Goal: Task Accomplishment & Management: Use online tool/utility

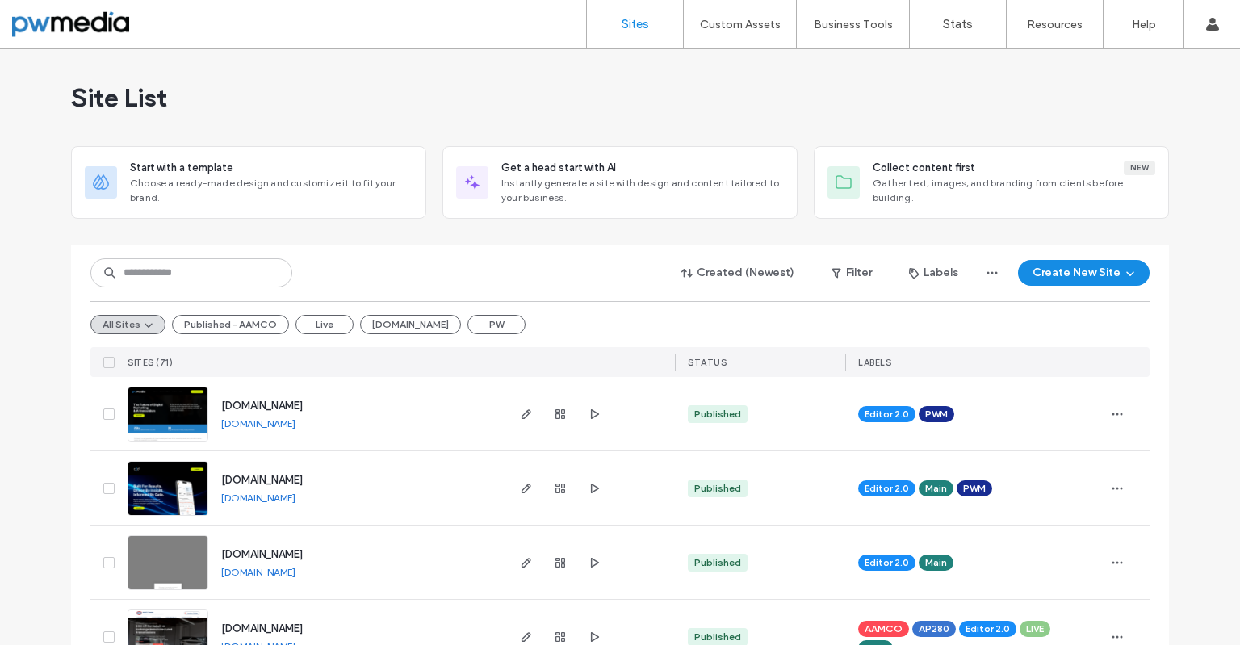
scroll to position [162, 0]
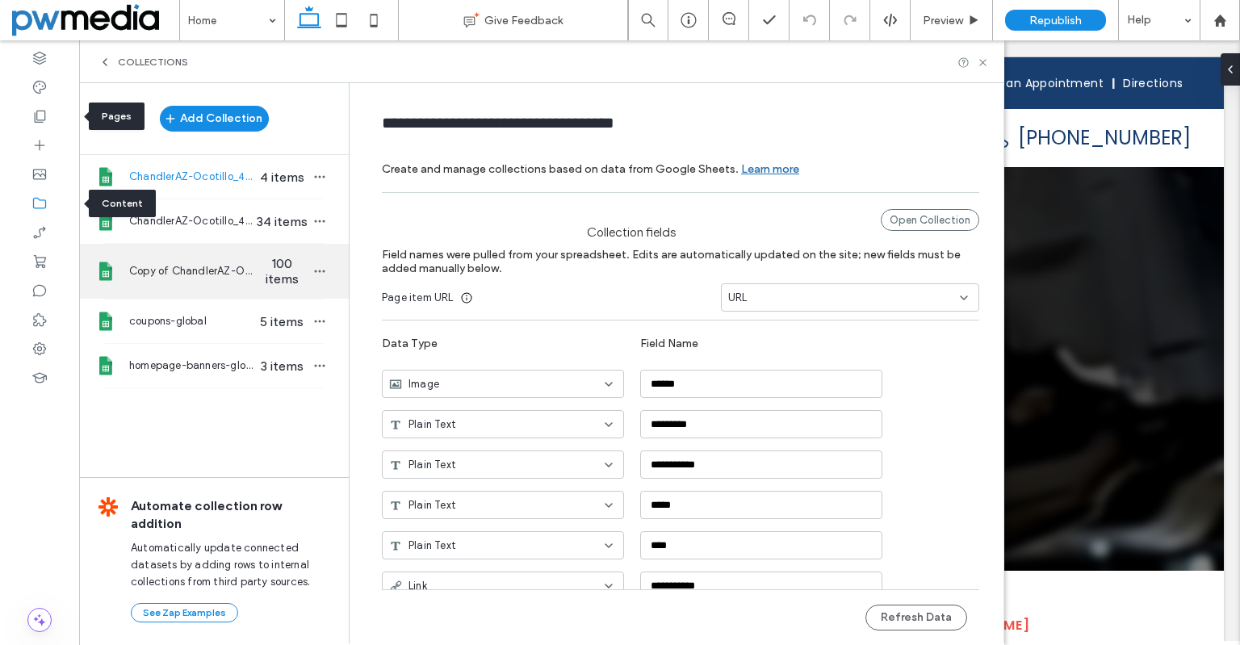
click at [240, 271] on span "Copy of ChandlerAZ-Ocotillo_4808995654-services" at bounding box center [191, 271] width 124 height 16
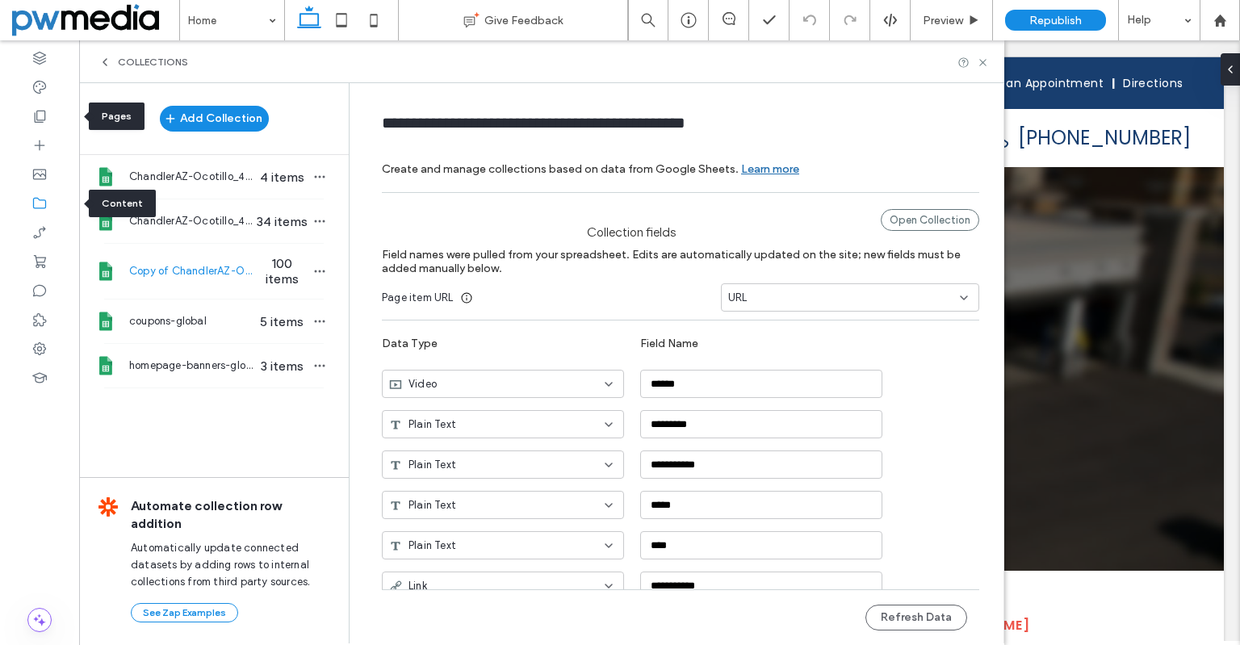
click at [223, 271] on span "Copy of ChandlerAZ-Ocotillo_4808995654-services" at bounding box center [191, 271] width 124 height 16
click at [917, 221] on div "Open Collection" at bounding box center [930, 220] width 99 height 22
click at [266, 220] on span "34 items" at bounding box center [282, 221] width 57 height 15
click at [929, 225] on div "Open Collection" at bounding box center [930, 220] width 99 height 22
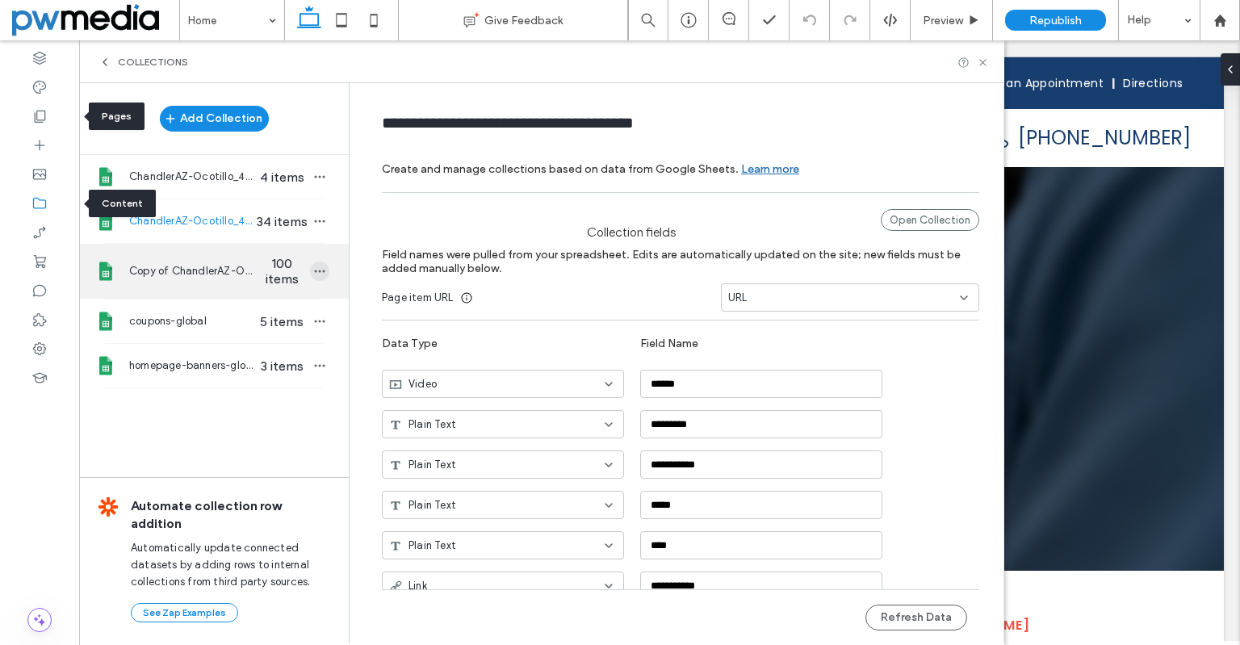
click at [313, 275] on icon "button" at bounding box center [319, 271] width 13 height 13
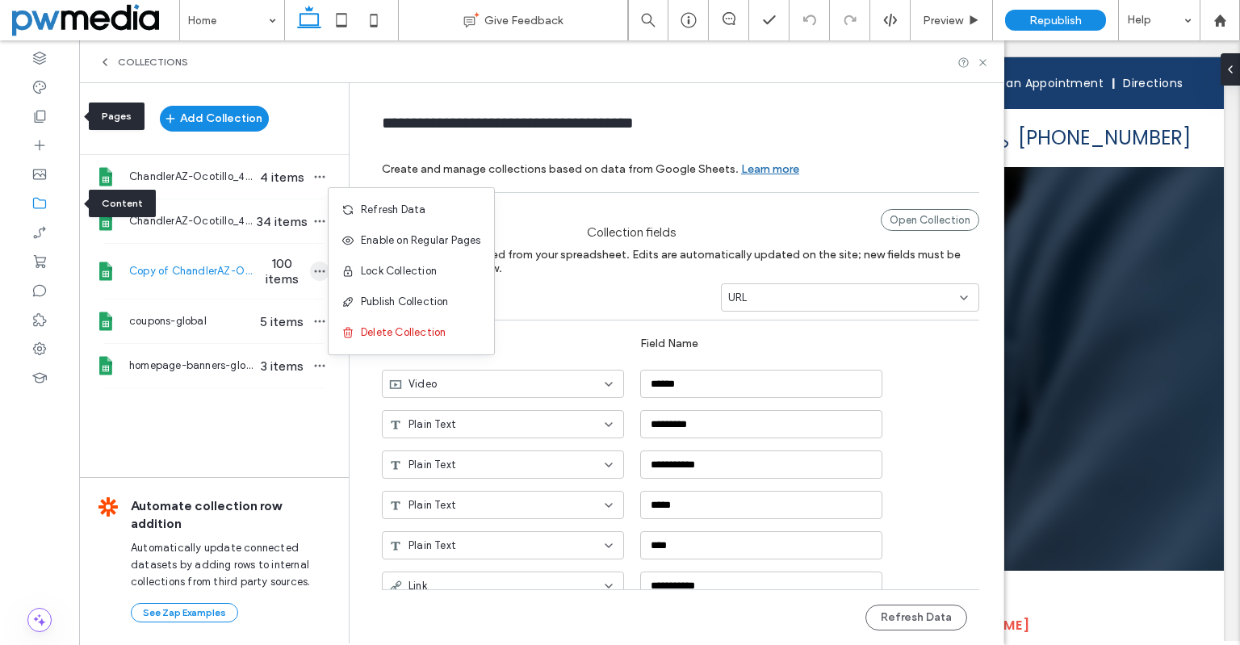
type input "**********"
click at [419, 212] on span "Refresh Data" at bounding box center [393, 210] width 65 height 16
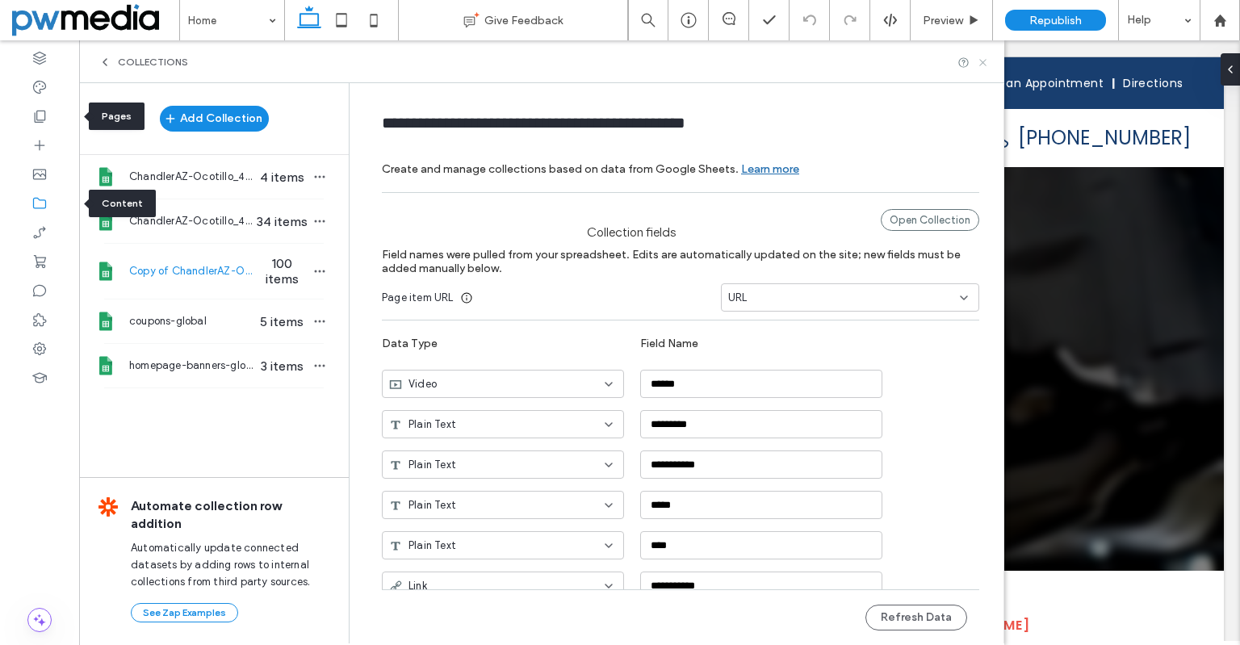
drag, startPoint x: 986, startPoint y: 64, endPoint x: 912, endPoint y: 15, distance: 89.1
click at [986, 64] on icon at bounding box center [983, 63] width 12 height 12
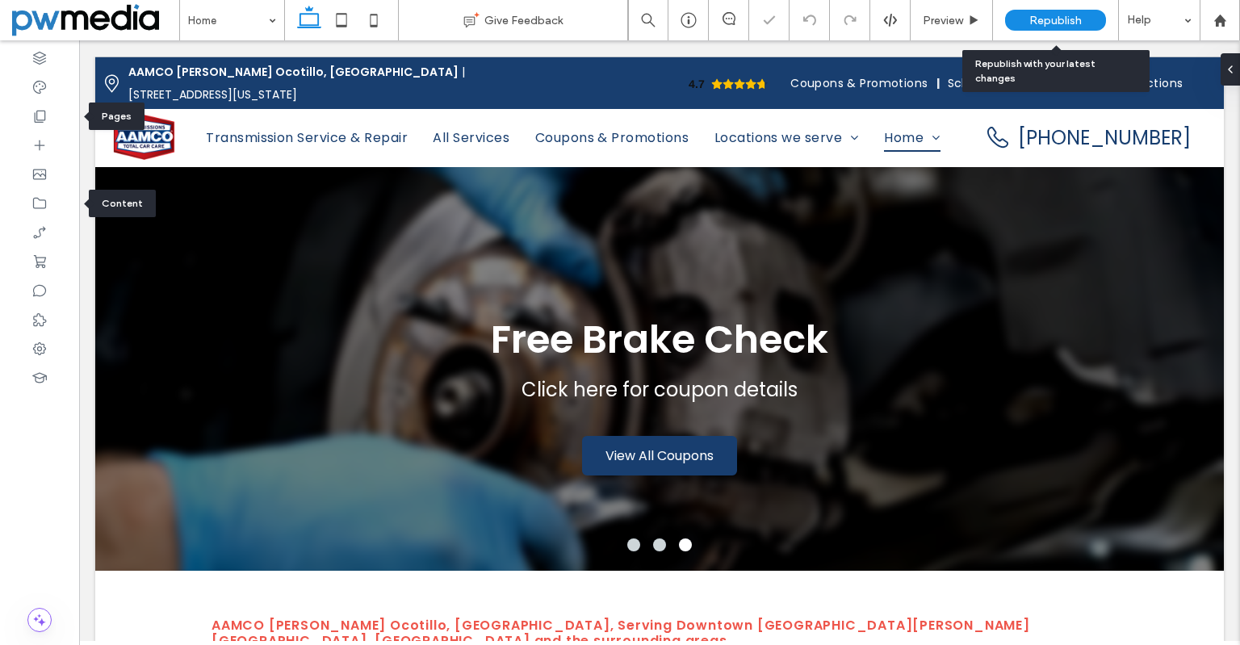
click at [1030, 22] on span "Republish" at bounding box center [1056, 21] width 52 height 14
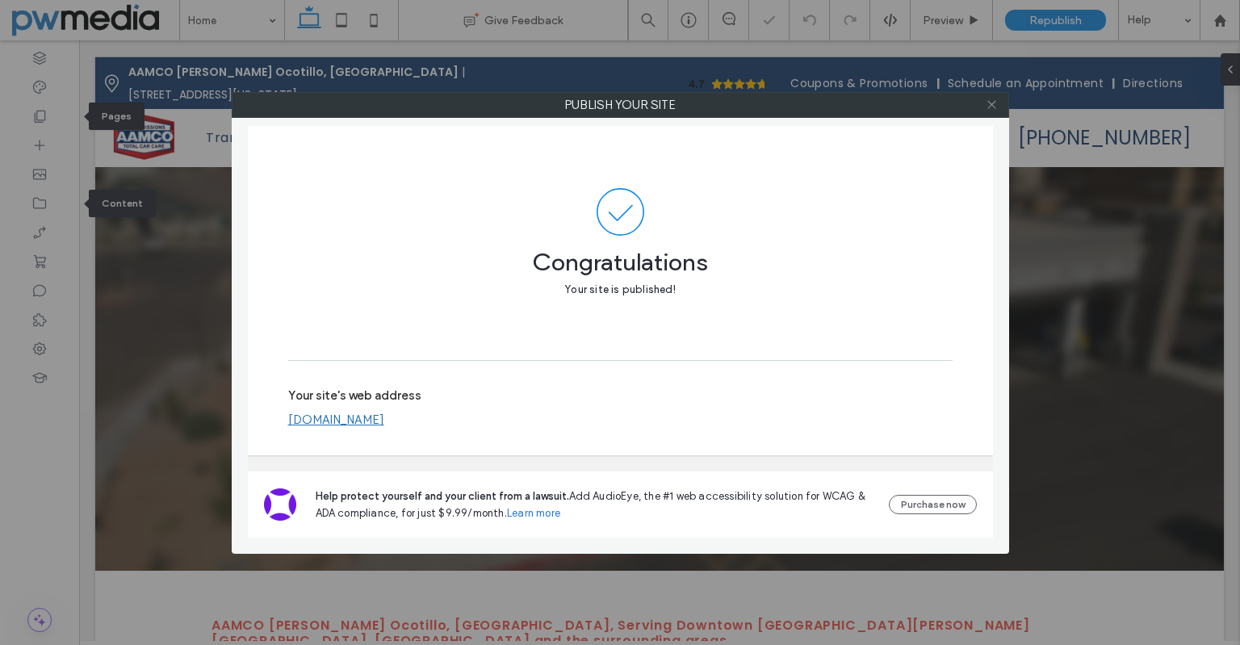
click at [995, 106] on icon at bounding box center [992, 105] width 12 height 12
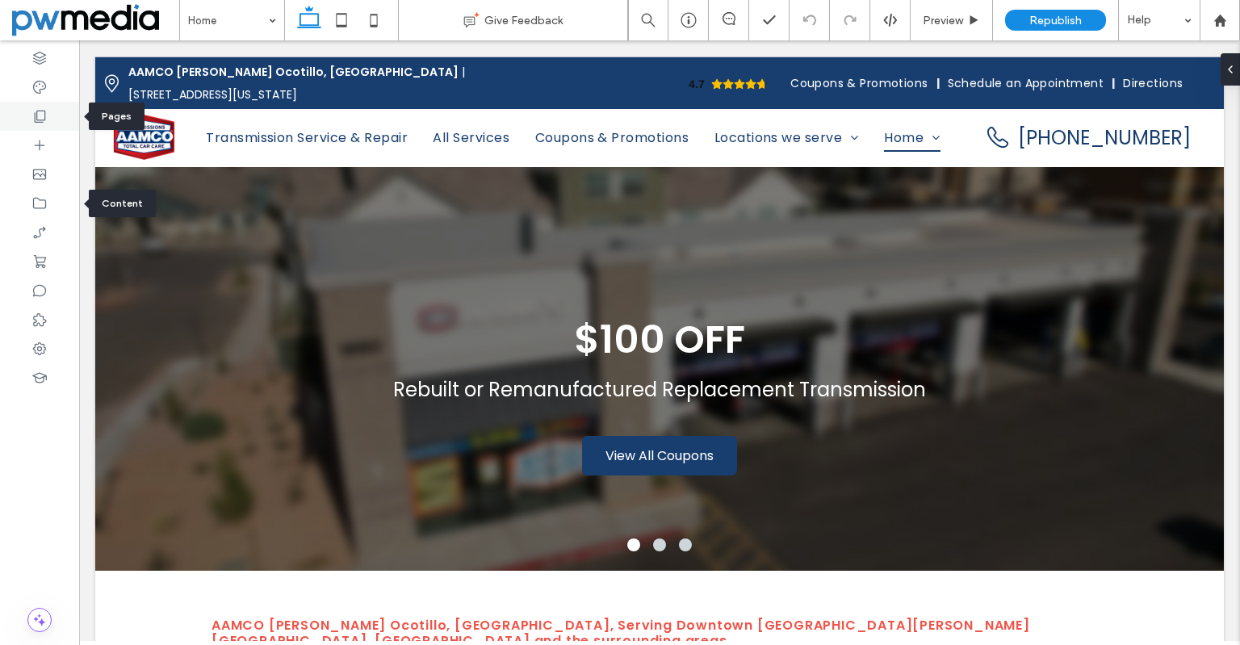
click at [47, 118] on icon at bounding box center [39, 116] width 16 height 16
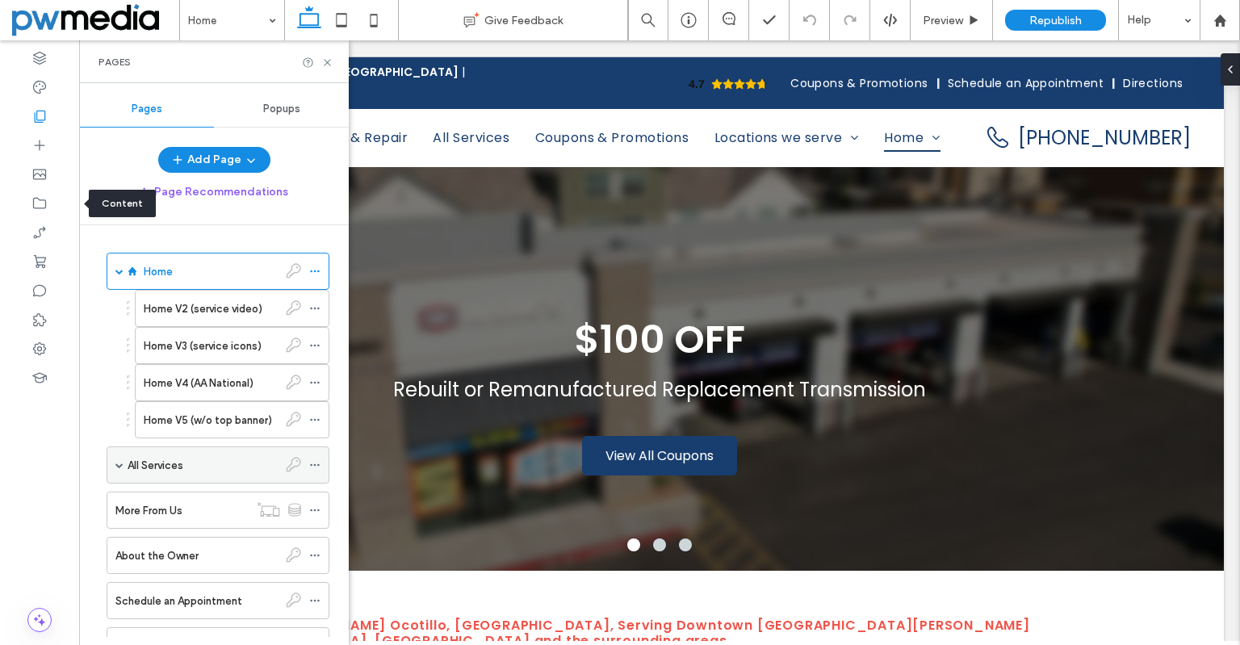
click at [145, 464] on label "All Services" at bounding box center [156, 465] width 56 height 28
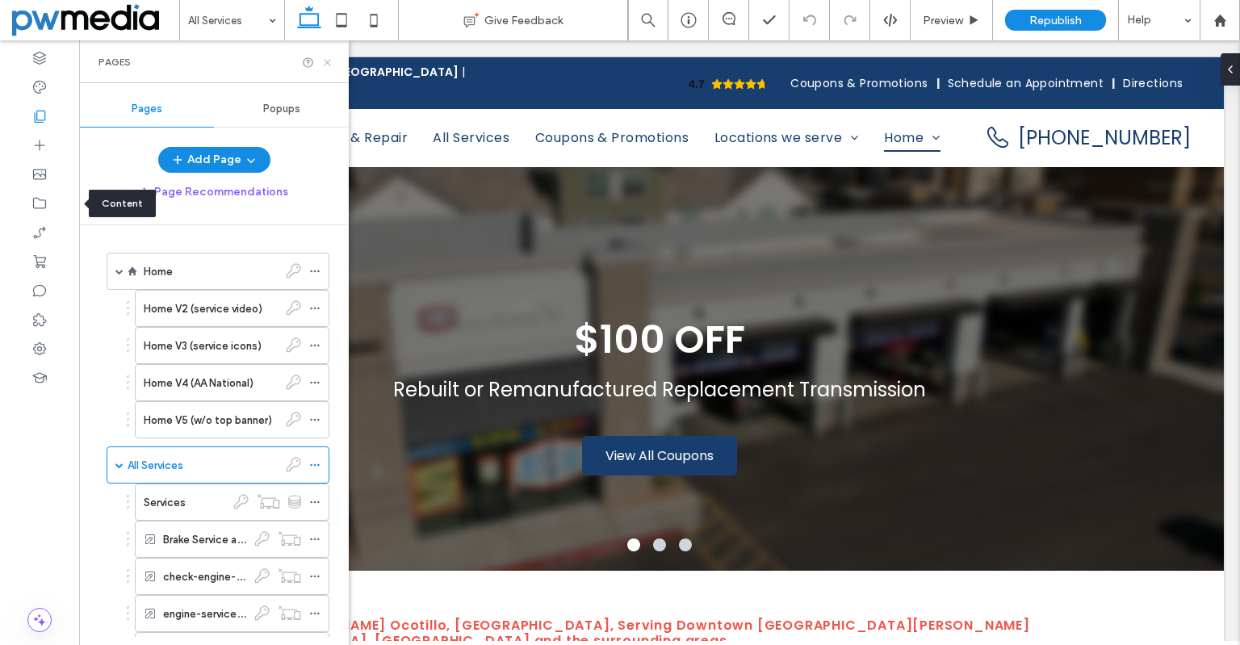
click at [329, 64] on use at bounding box center [327, 62] width 6 height 6
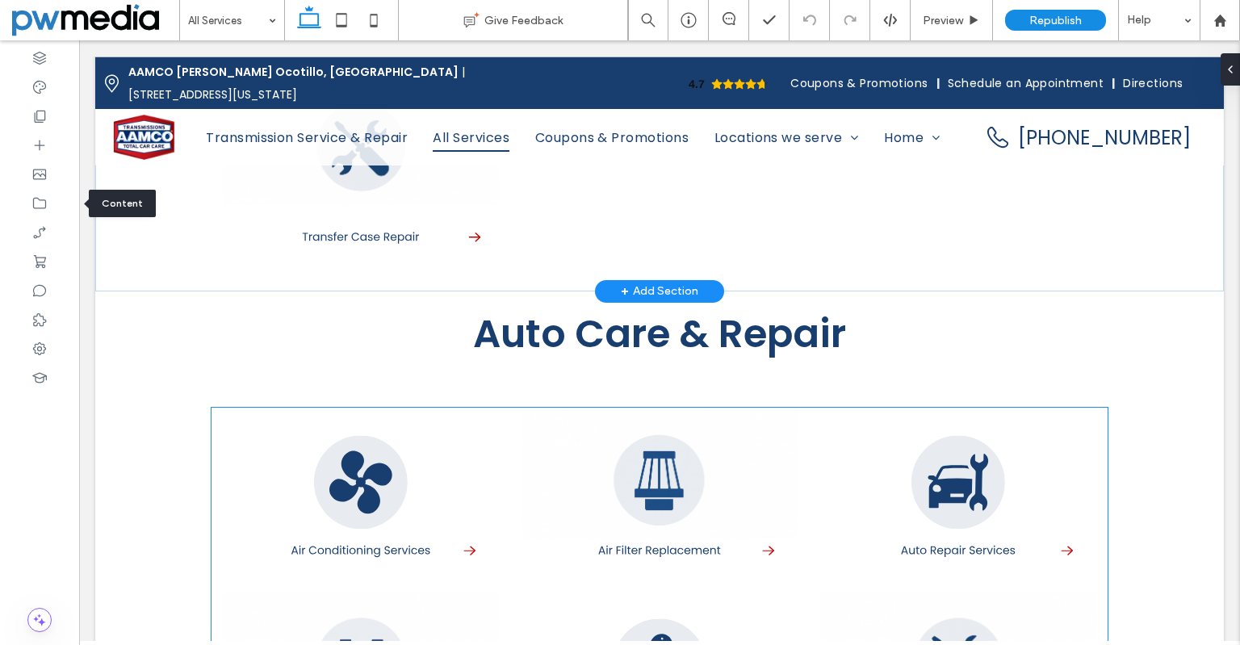
scroll to position [969, 0]
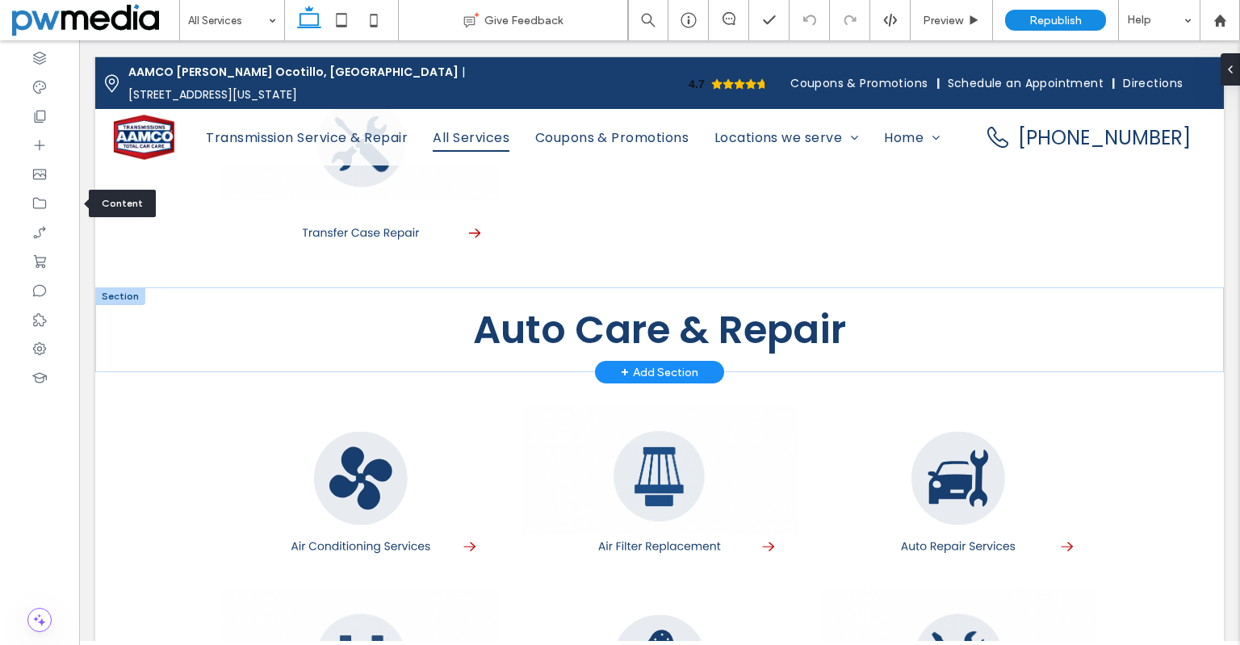
click at [126, 287] on div at bounding box center [120, 296] width 50 height 18
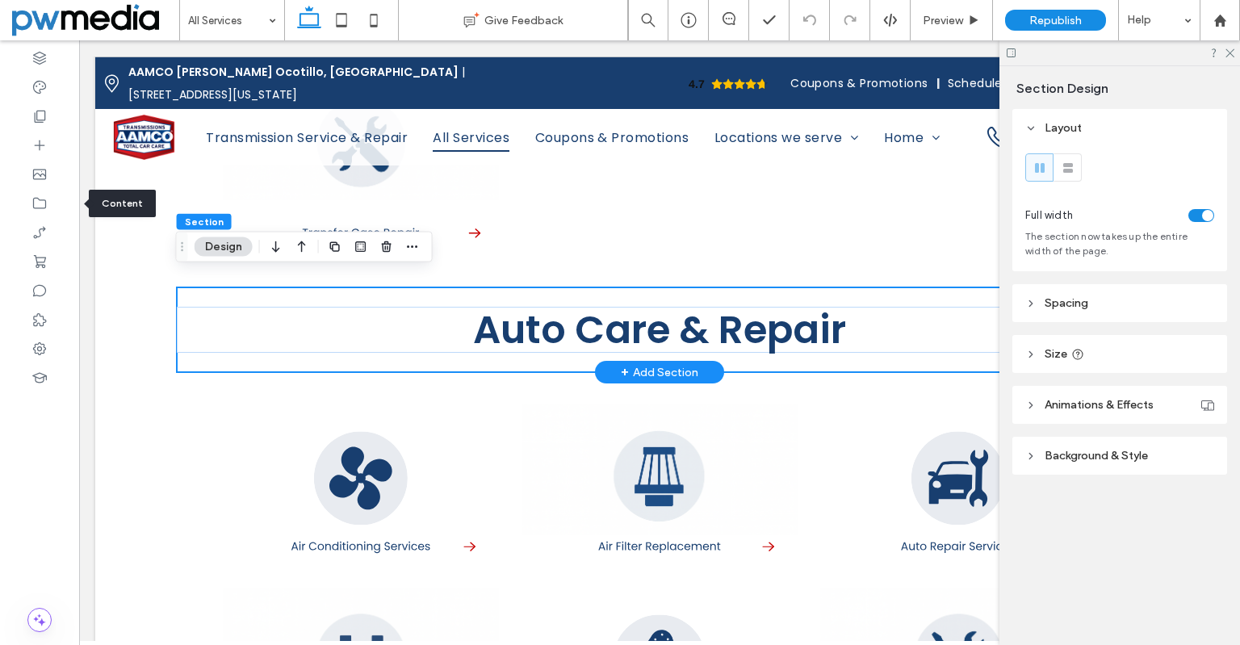
click at [126, 287] on div "Auto Care & Repair Section + Add Section" at bounding box center [659, 329] width 1129 height 85
click at [1224, 55] on icon at bounding box center [1229, 52] width 10 height 10
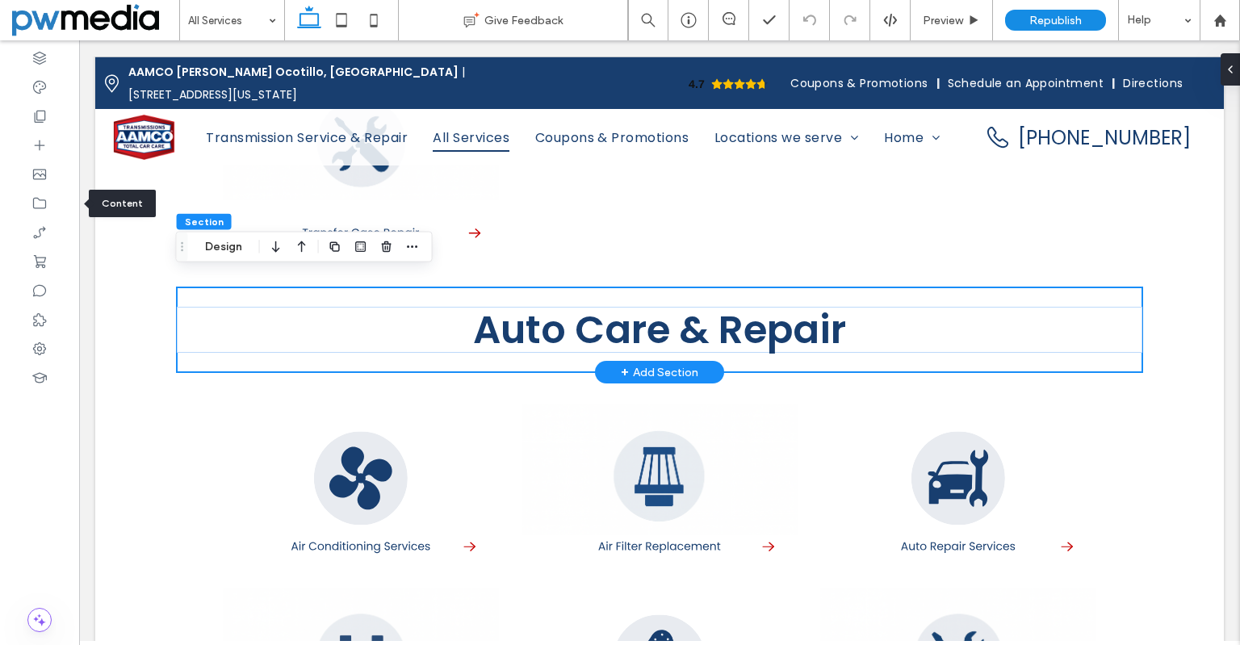
click at [132, 306] on div "Auto Care & Repair Section + Add Section" at bounding box center [659, 329] width 1129 height 85
click at [405, 250] on span "button" at bounding box center [412, 246] width 19 height 19
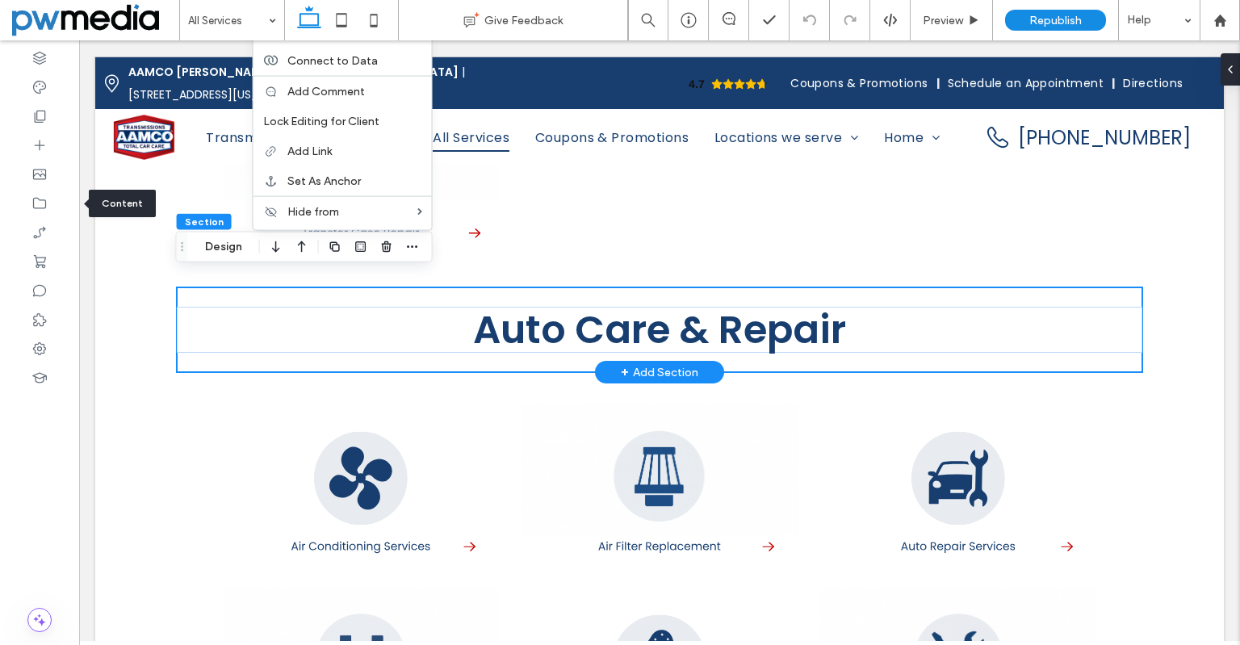
click at [145, 305] on div "Auto Care & Repair Section + Add Section" at bounding box center [659, 329] width 1129 height 85
click at [1143, 317] on div "Auto Care & Repair Section + Add Section" at bounding box center [659, 329] width 1129 height 85
click at [159, 345] on div "Auto Care & Repair Section + Add Section" at bounding box center [659, 329] width 1129 height 85
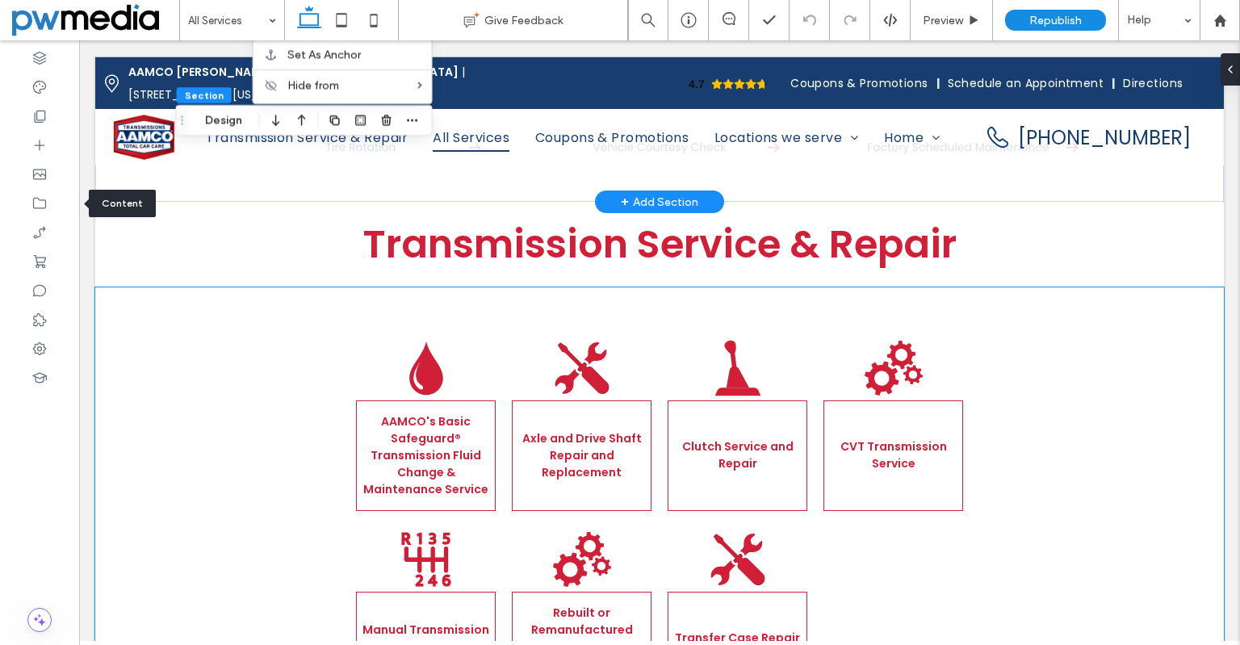
scroll to position [2746, 0]
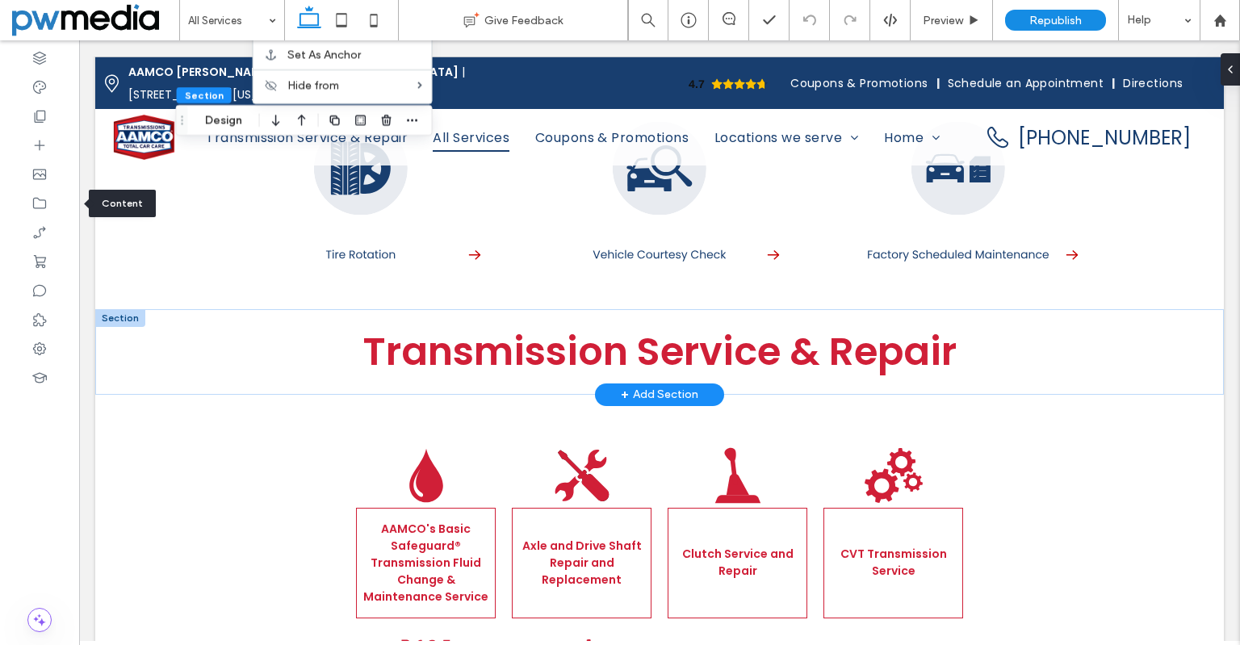
click at [123, 309] on div at bounding box center [120, 318] width 50 height 18
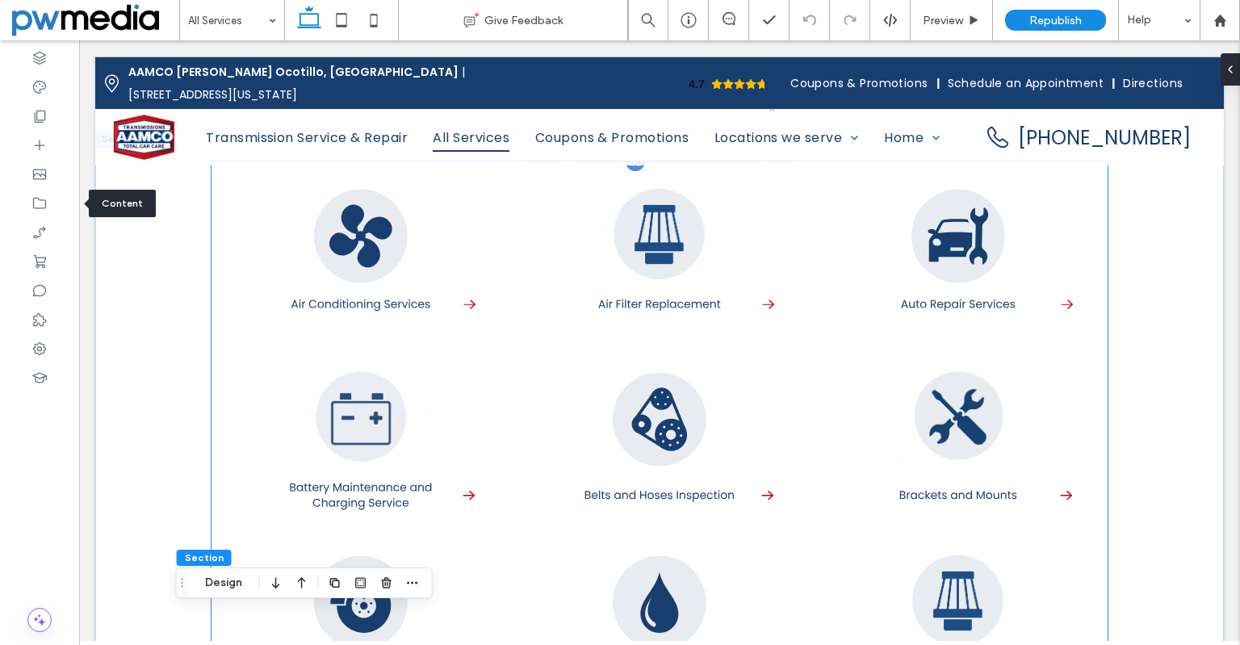
scroll to position [1131, 0]
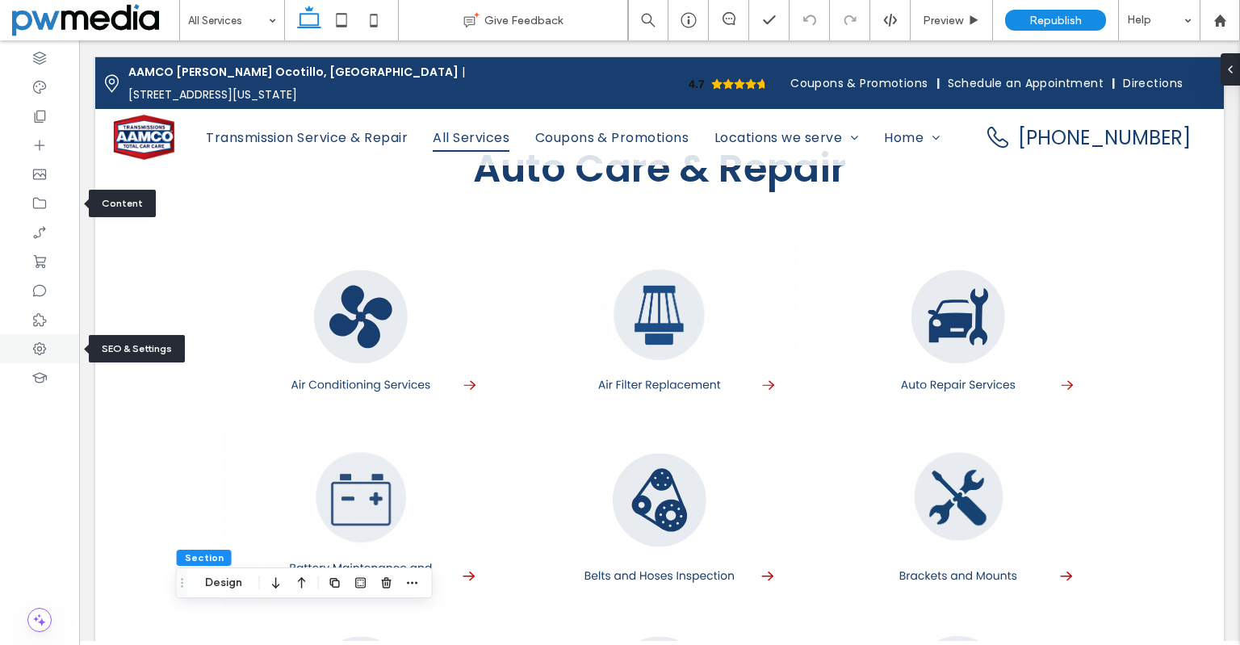
click at [41, 348] on use at bounding box center [39, 348] width 13 height 13
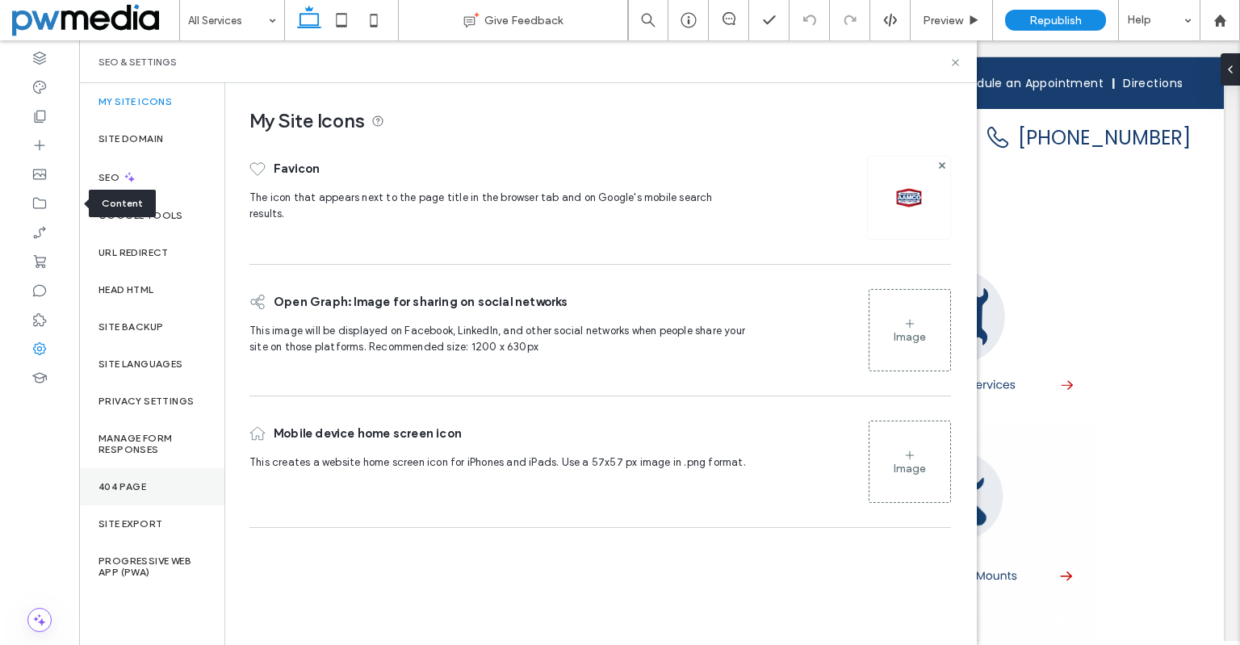
click at [138, 483] on label "404 Page" at bounding box center [123, 486] width 48 height 11
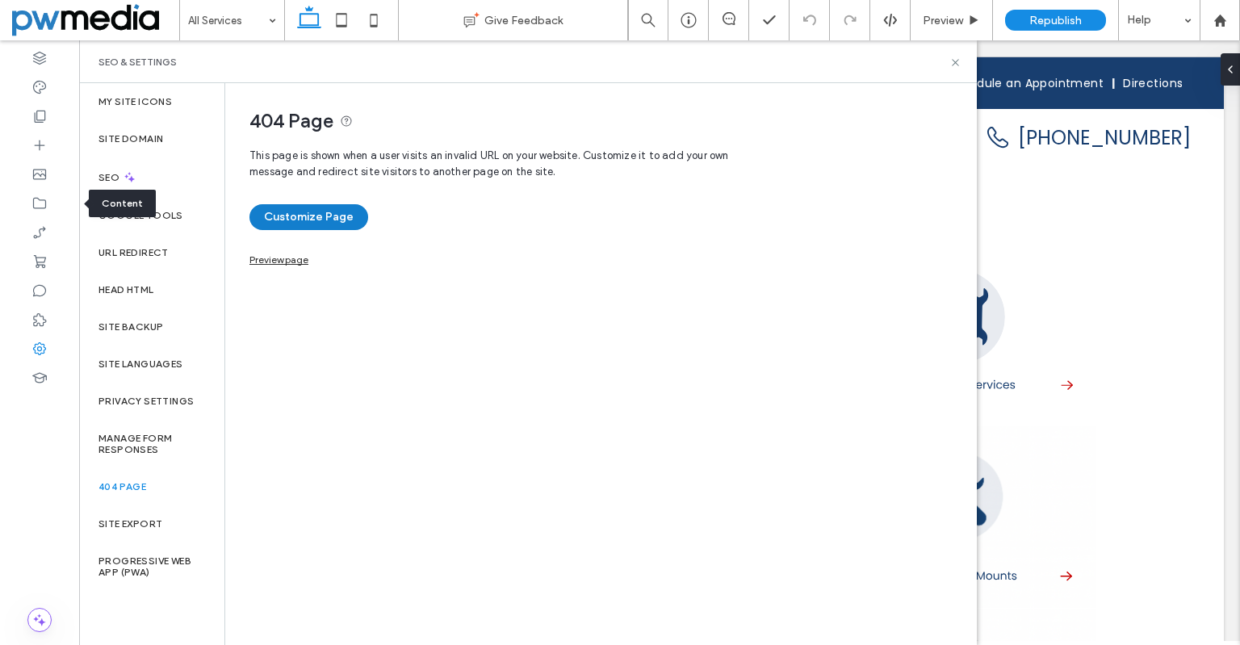
click at [327, 223] on button "Customize Page" at bounding box center [309, 217] width 119 height 26
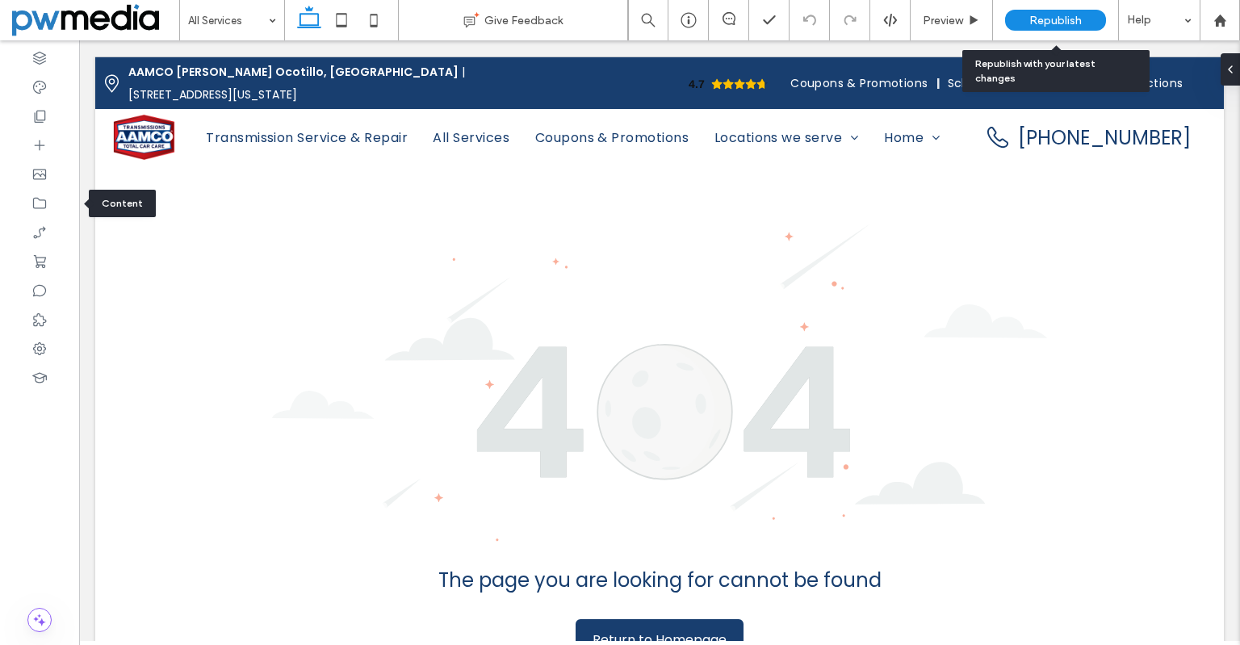
click at [1044, 25] on span "Republish" at bounding box center [1056, 21] width 52 height 14
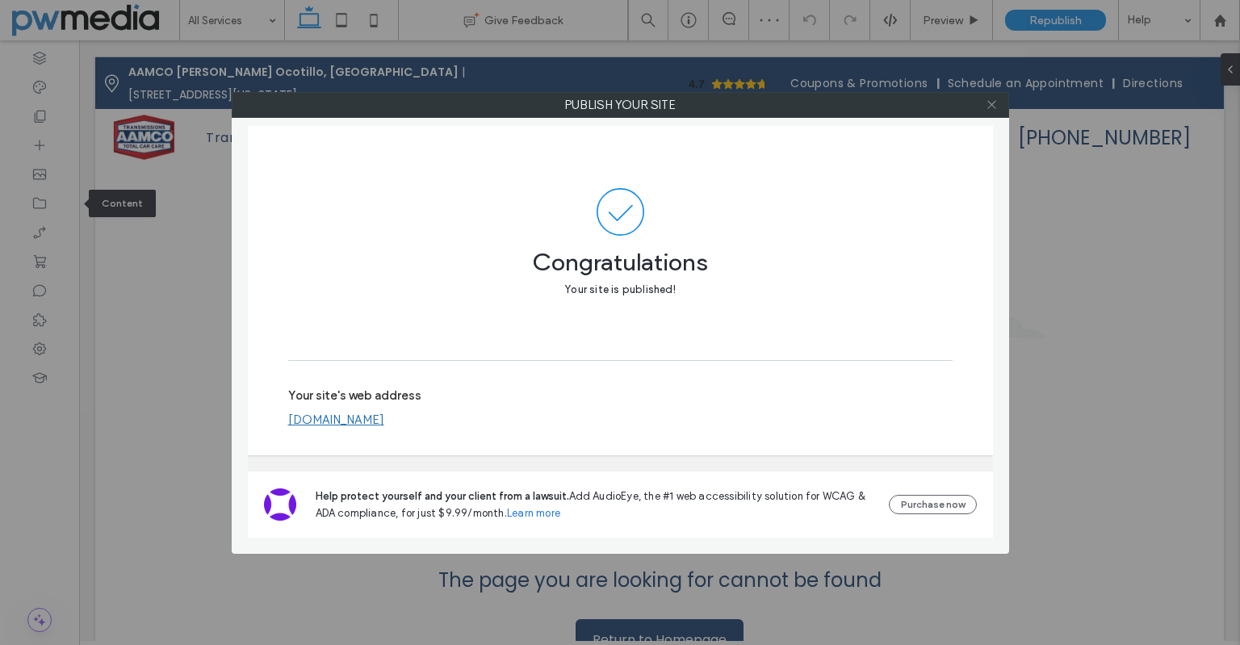
click at [991, 108] on icon at bounding box center [992, 105] width 12 height 12
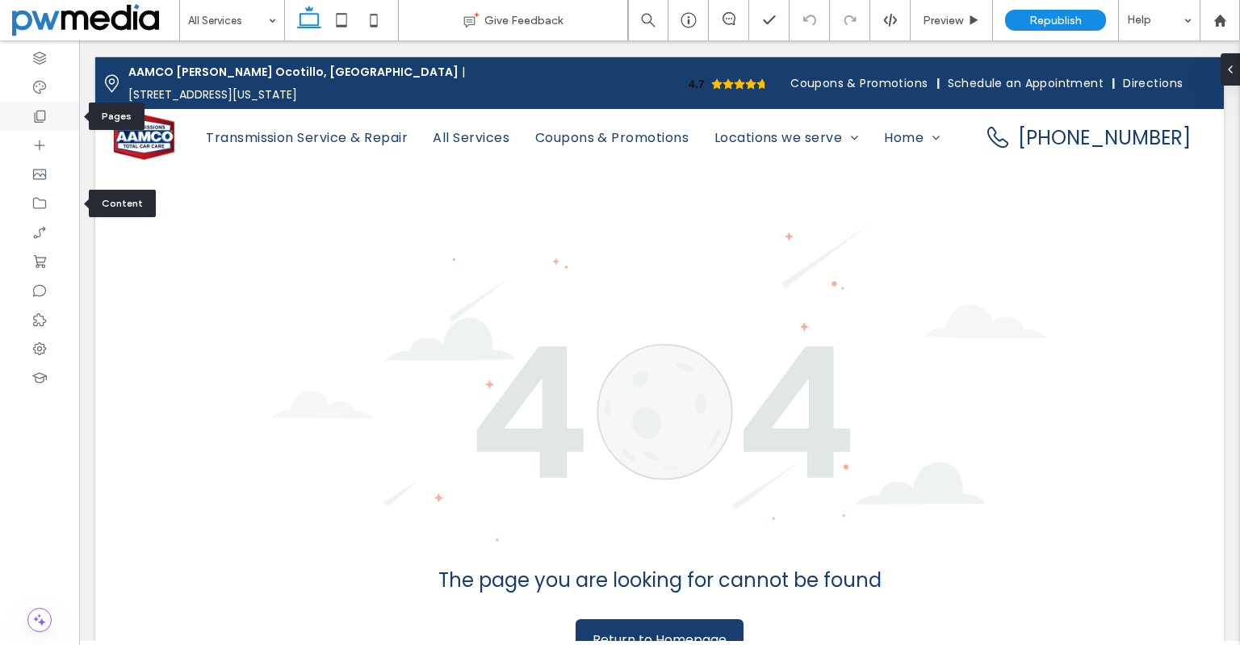
click at [42, 120] on use at bounding box center [40, 117] width 11 height 12
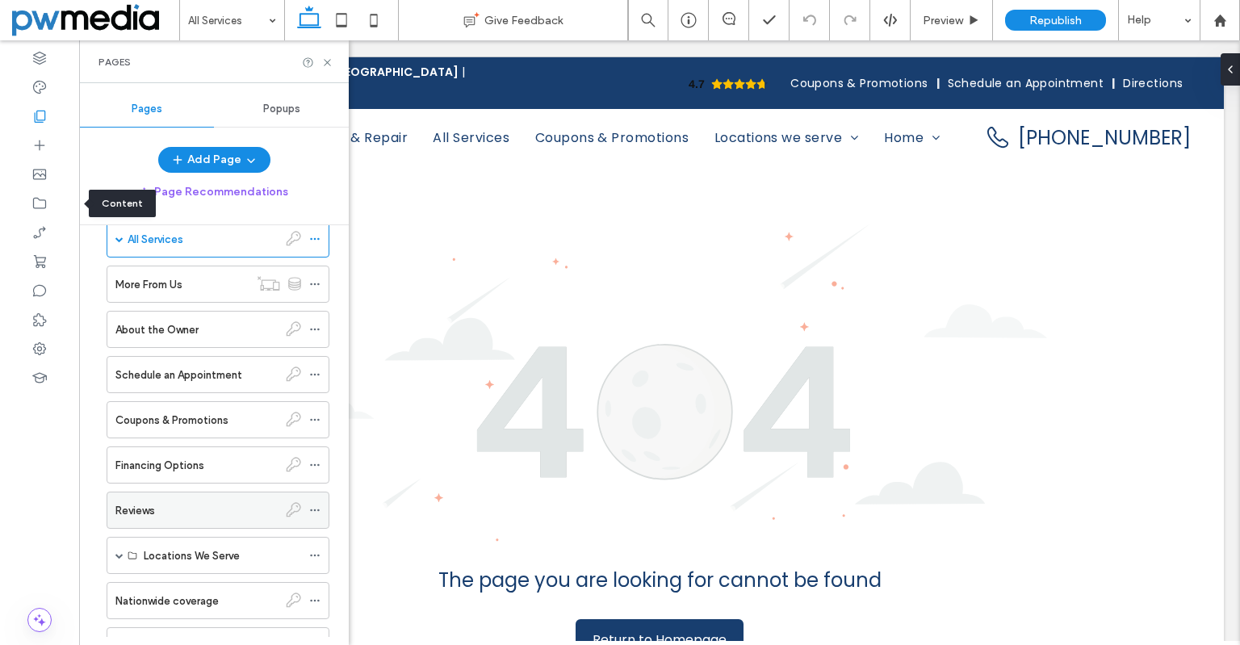
scroll to position [191, 0]
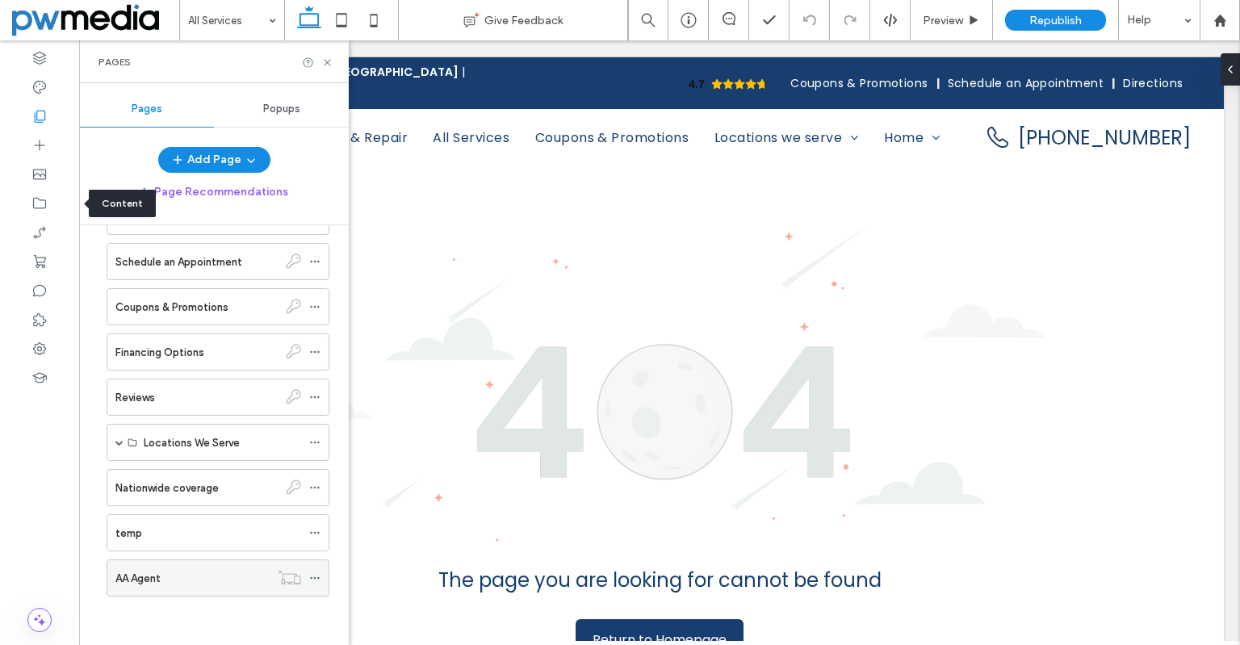
click at [213, 592] on div "AA Agent" at bounding box center [192, 578] width 154 height 36
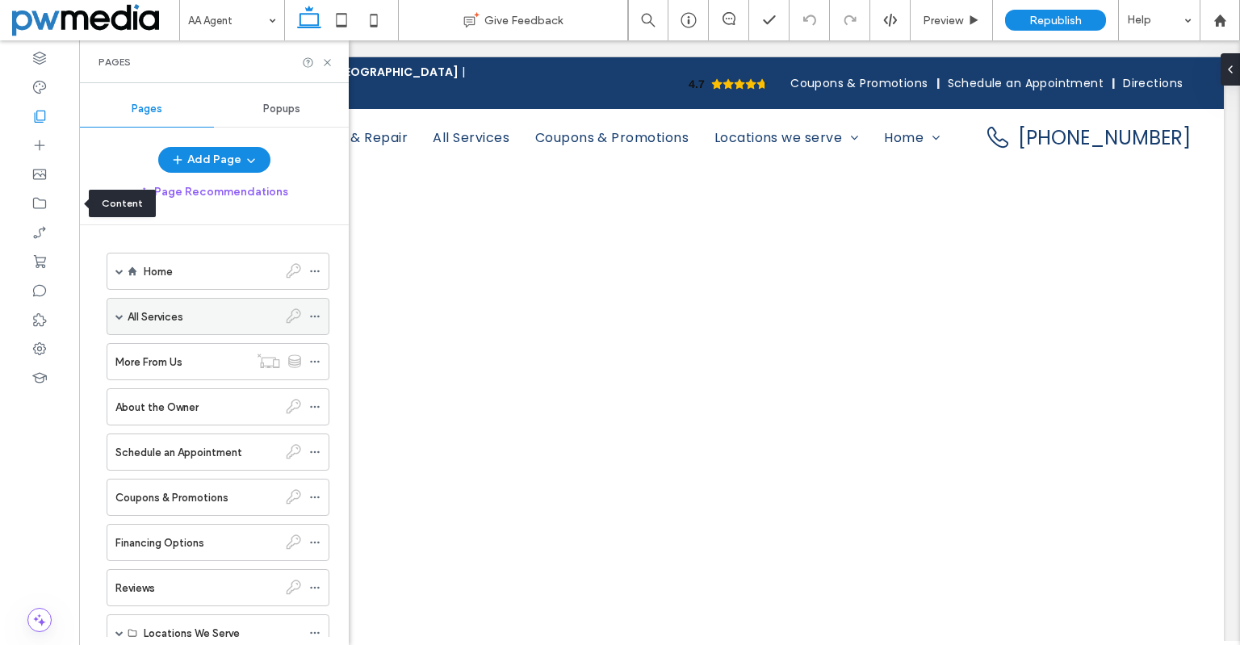
click at [165, 323] on label "All Services" at bounding box center [156, 317] width 56 height 28
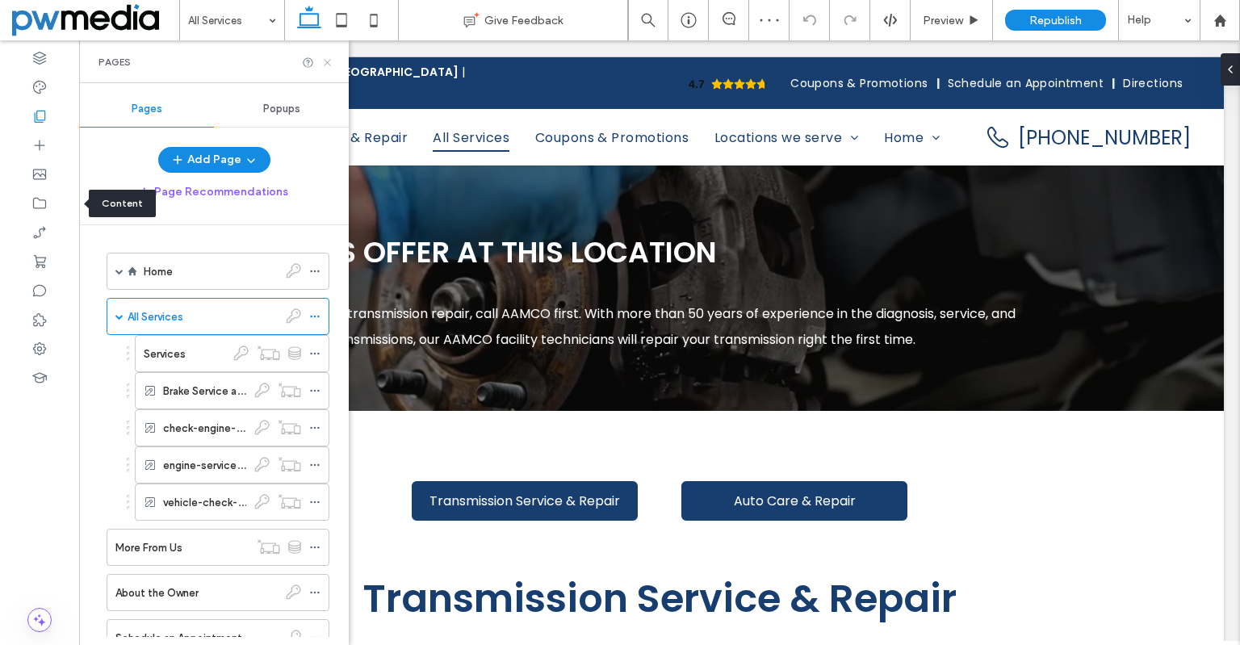
click at [331, 61] on icon at bounding box center [327, 63] width 12 height 12
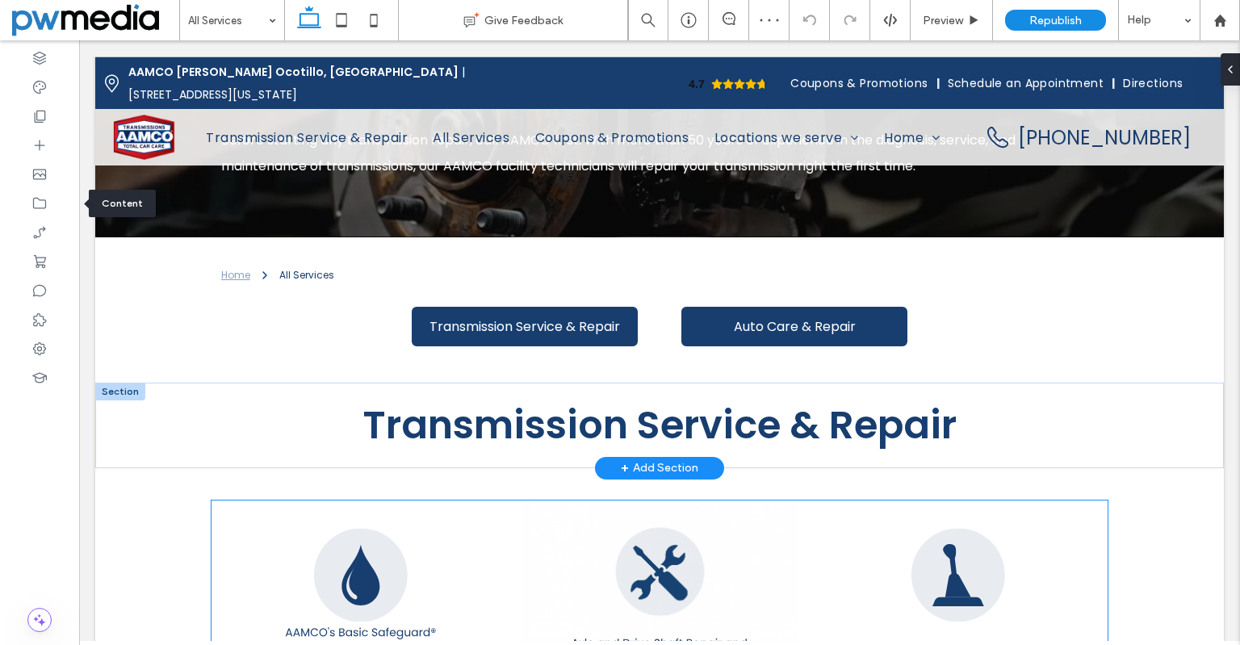
scroll to position [323, 0]
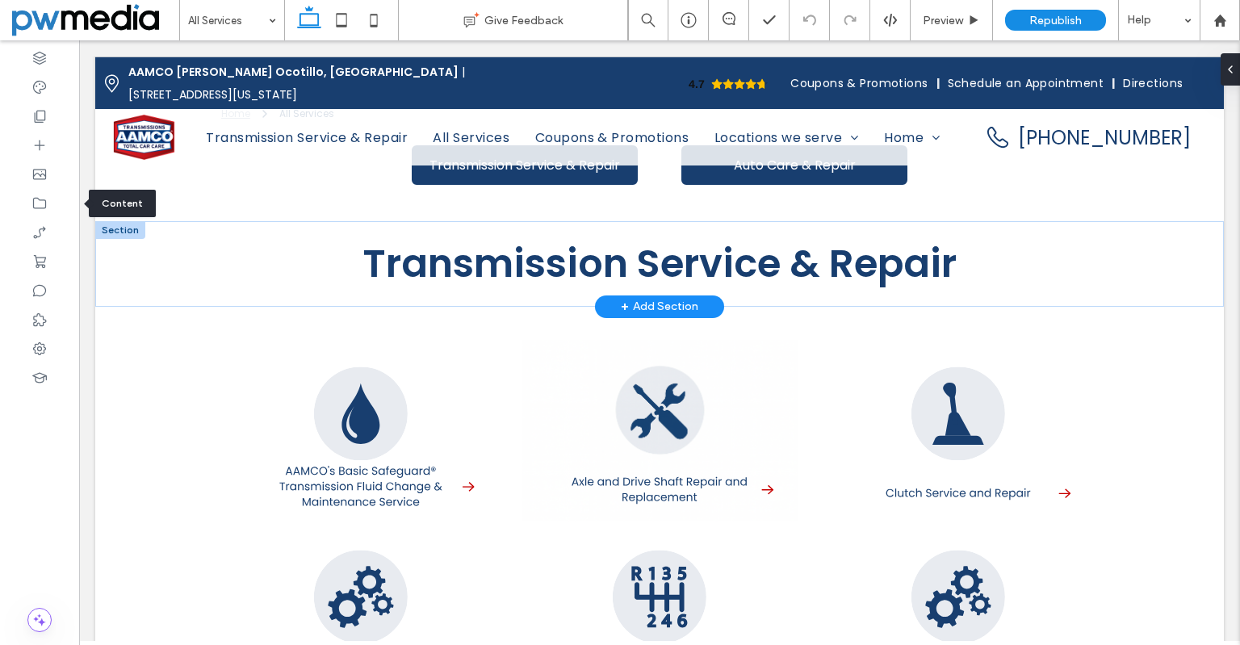
click at [127, 232] on div at bounding box center [120, 230] width 50 height 18
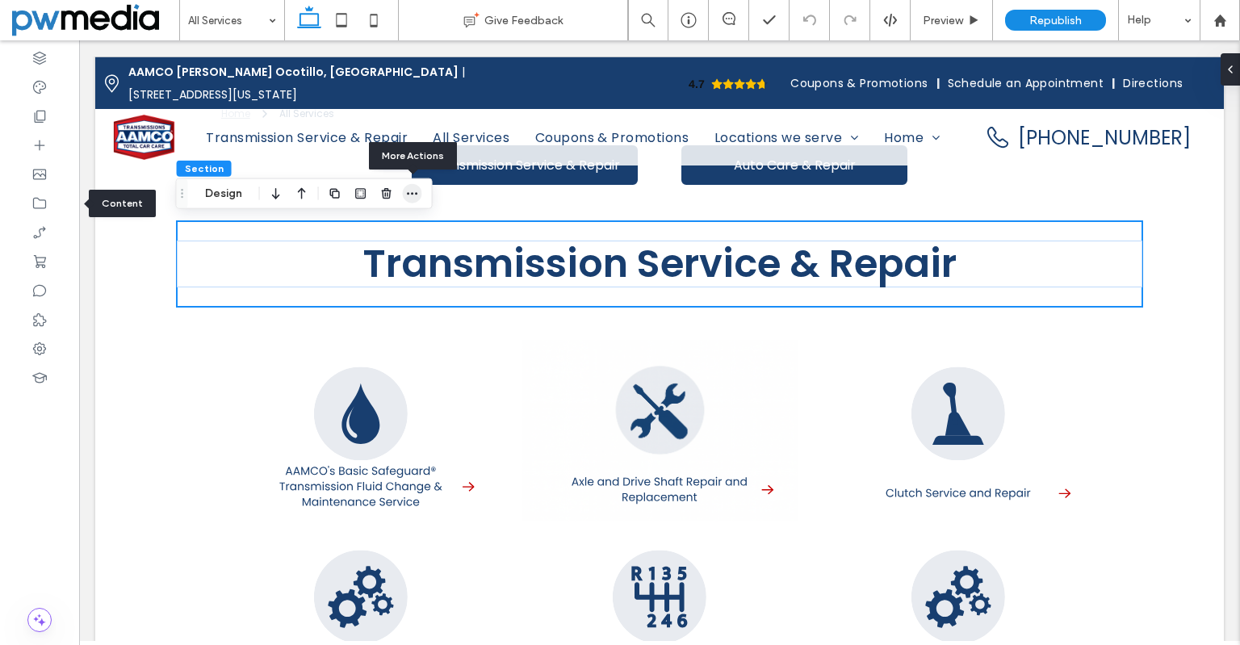
click at [415, 193] on icon "button" at bounding box center [412, 193] width 13 height 13
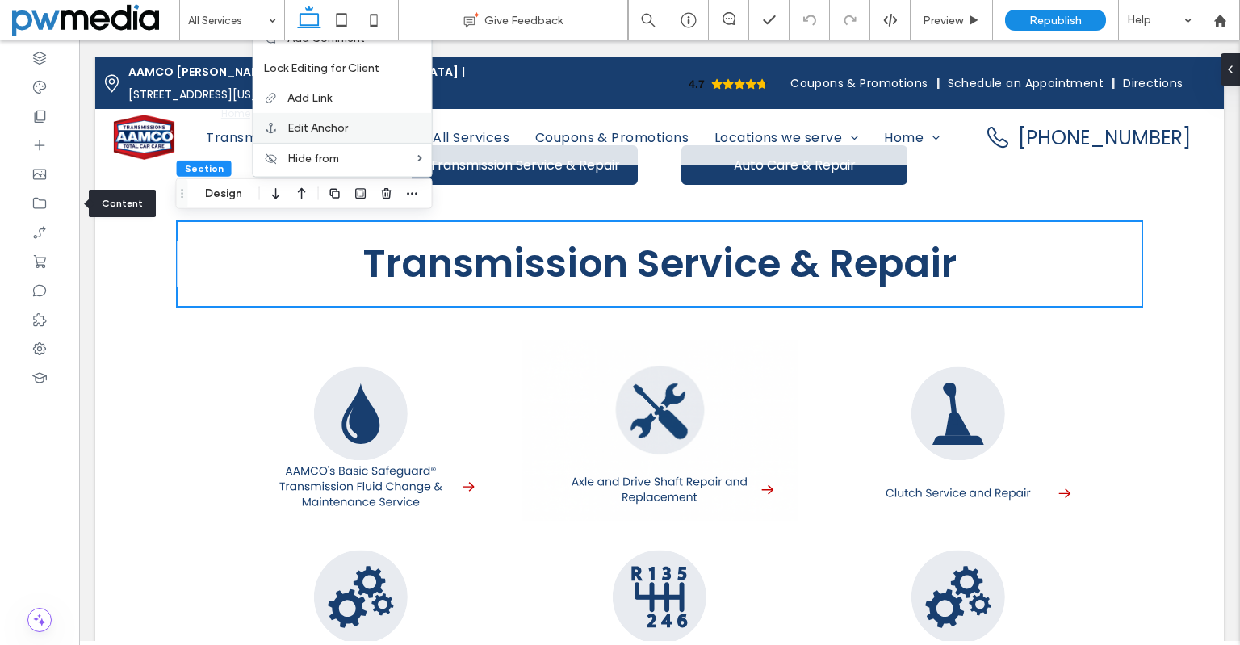
click at [363, 125] on label "Edit Anchor" at bounding box center [354, 128] width 135 height 14
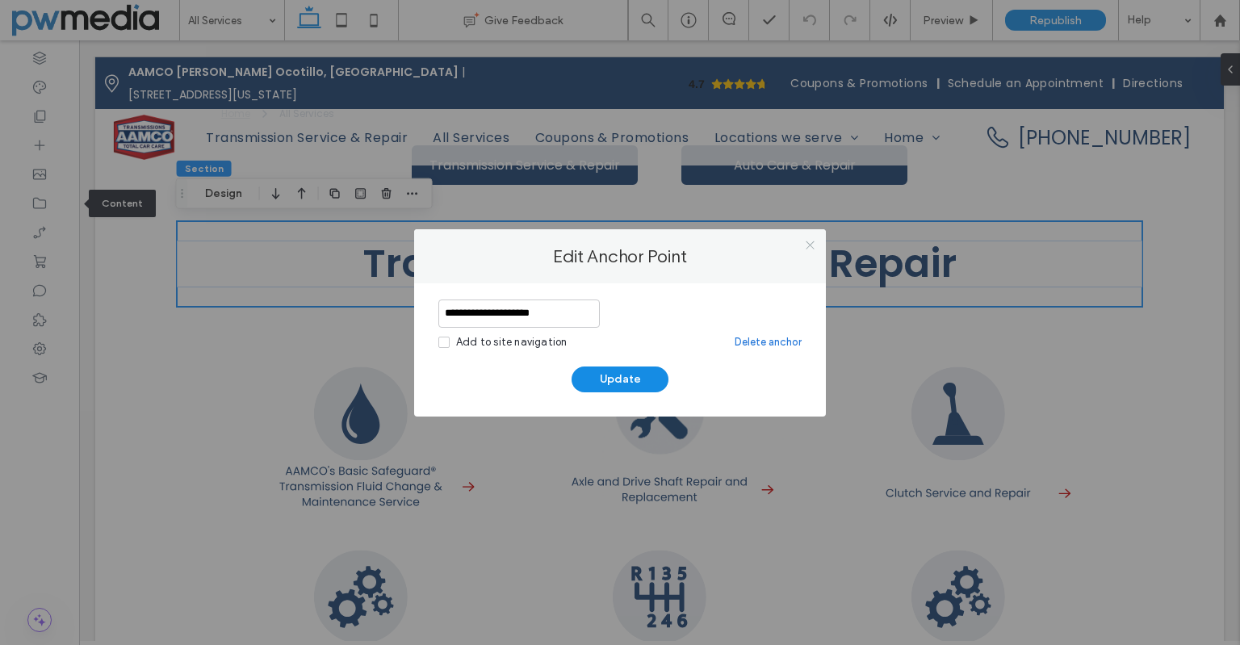
click at [811, 250] on icon at bounding box center [810, 245] width 12 height 12
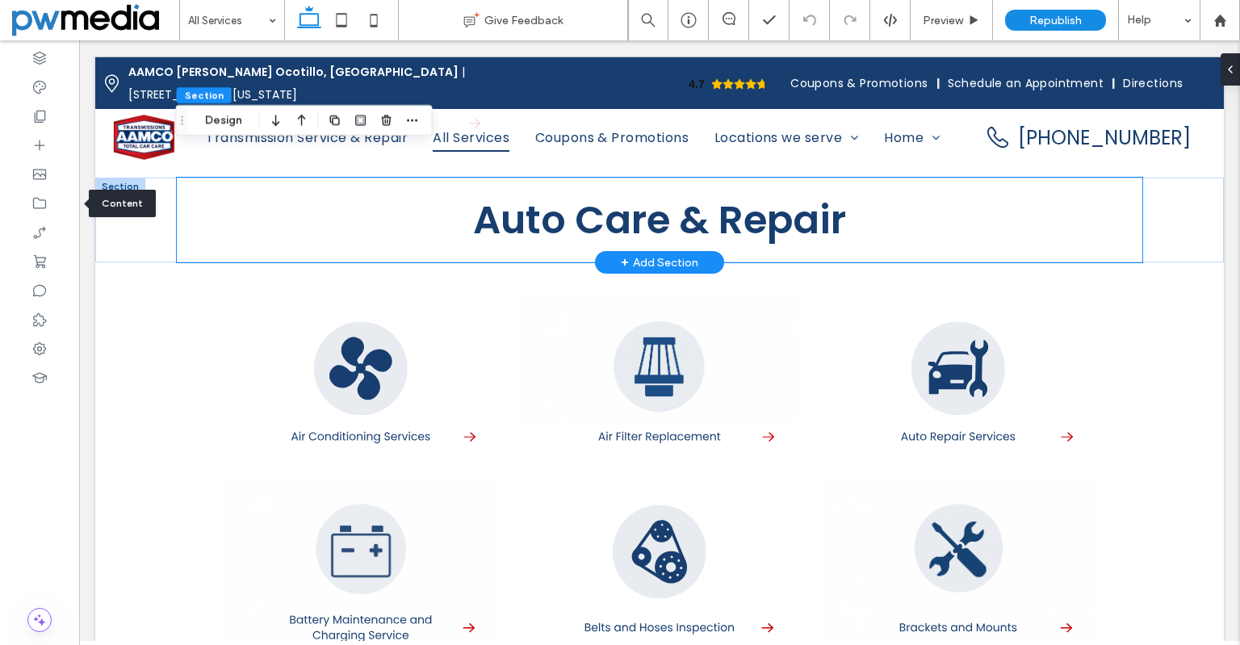
scroll to position [969, 0]
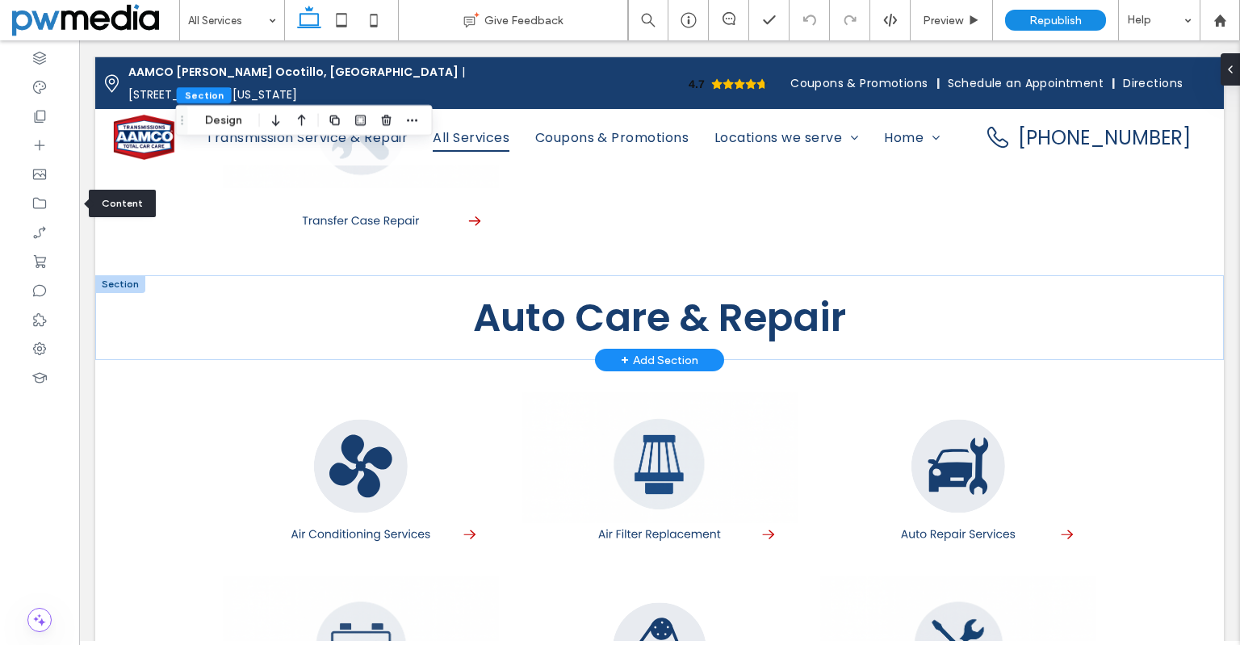
click at [128, 284] on div at bounding box center [120, 284] width 50 height 18
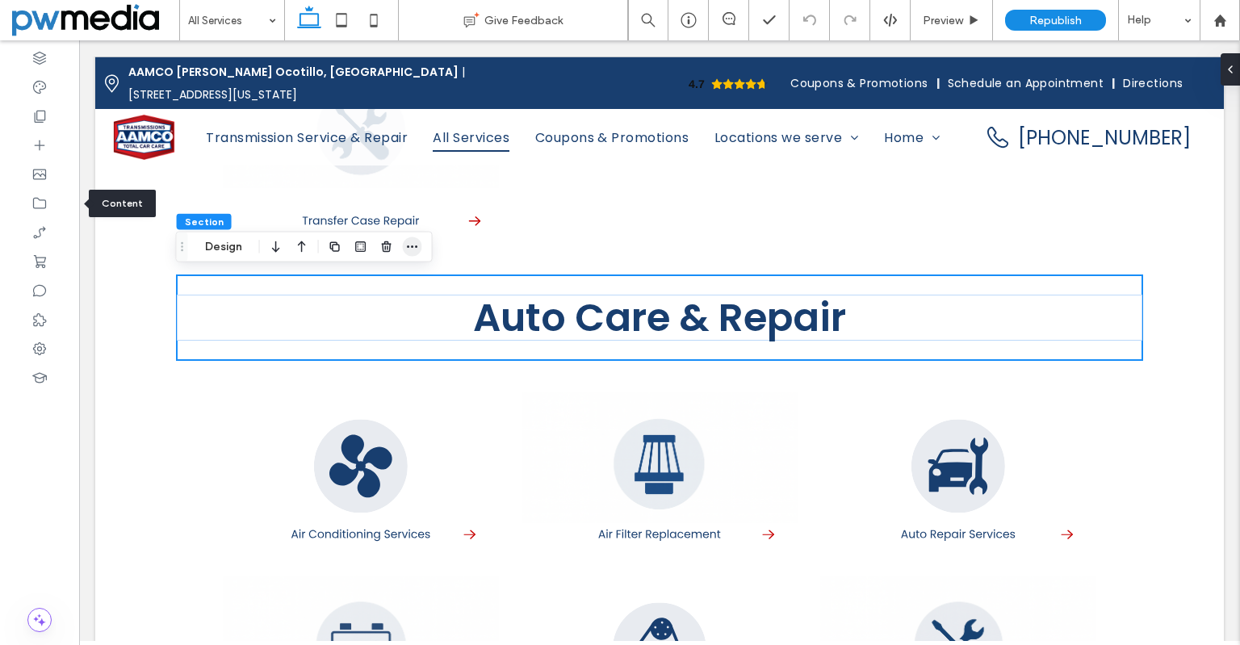
click at [409, 245] on icon "button" at bounding box center [412, 247] width 13 height 13
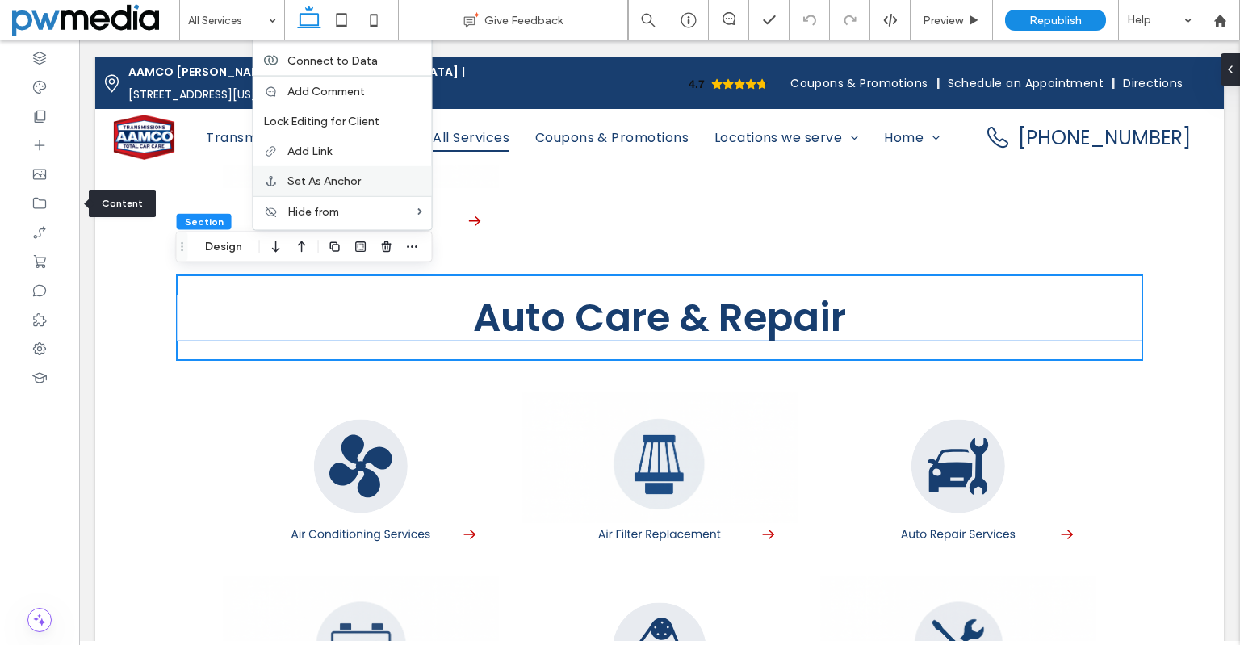
click at [358, 175] on span "Set As Anchor" at bounding box center [323, 181] width 73 height 14
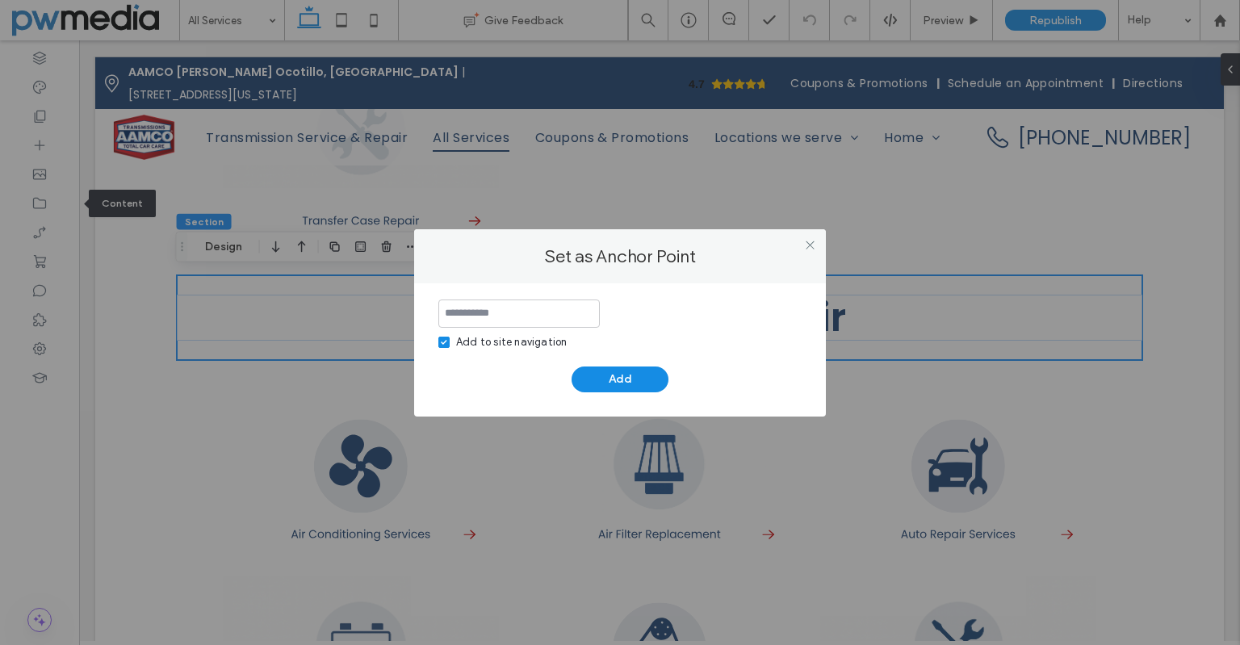
click at [507, 345] on div "Add to site navigation" at bounding box center [511, 342] width 111 height 16
click at [514, 325] on input at bounding box center [519, 314] width 162 height 28
type input "**********"
click at [606, 376] on button "Add" at bounding box center [620, 380] width 97 height 26
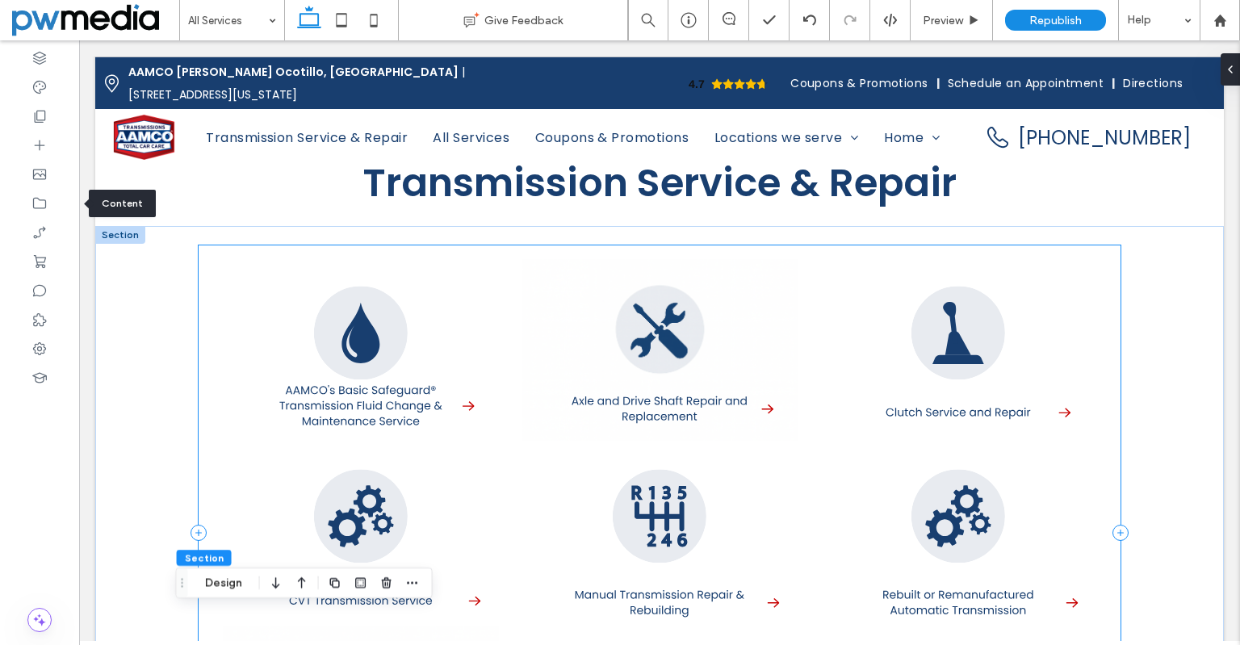
scroll to position [162, 0]
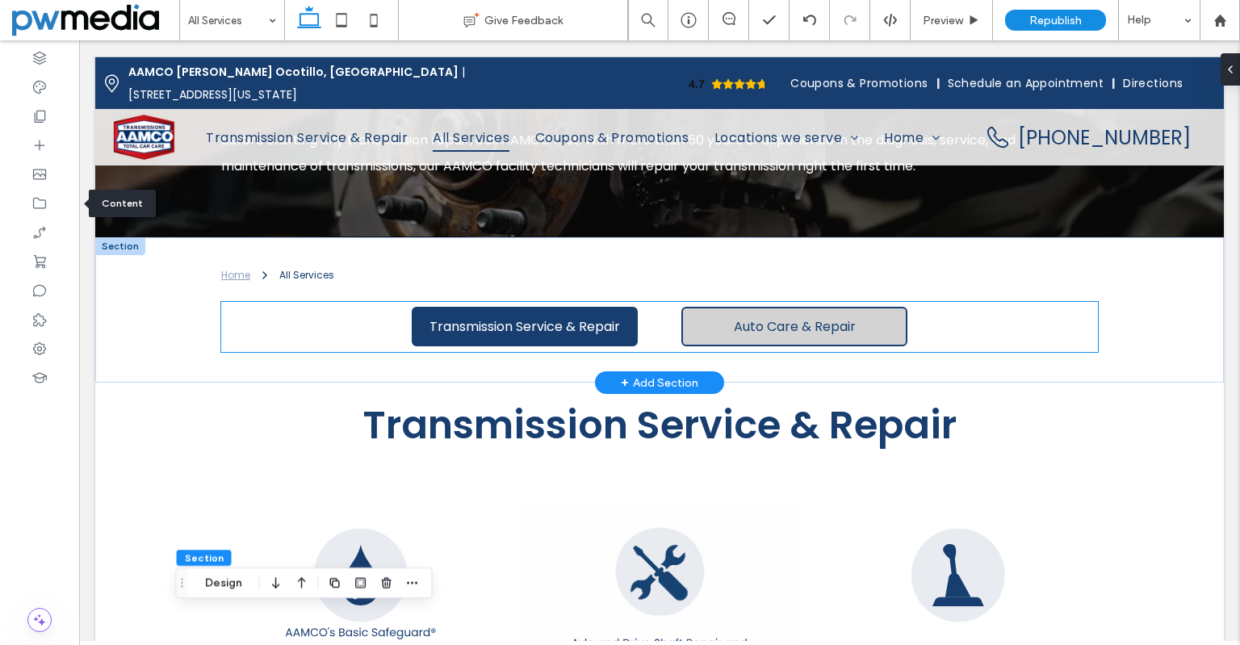
click at [764, 319] on span "Auto Care & Repair" at bounding box center [795, 327] width 122 height 20
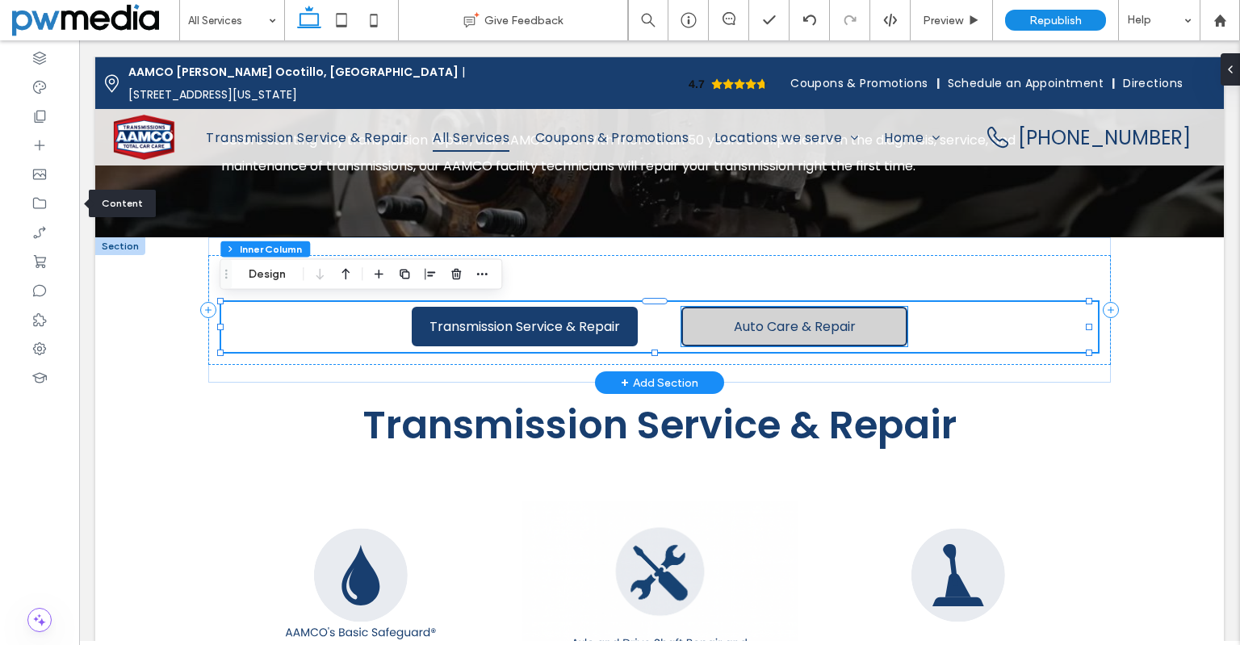
click at [718, 329] on link "Auto Care & Repair" at bounding box center [795, 327] width 226 height 40
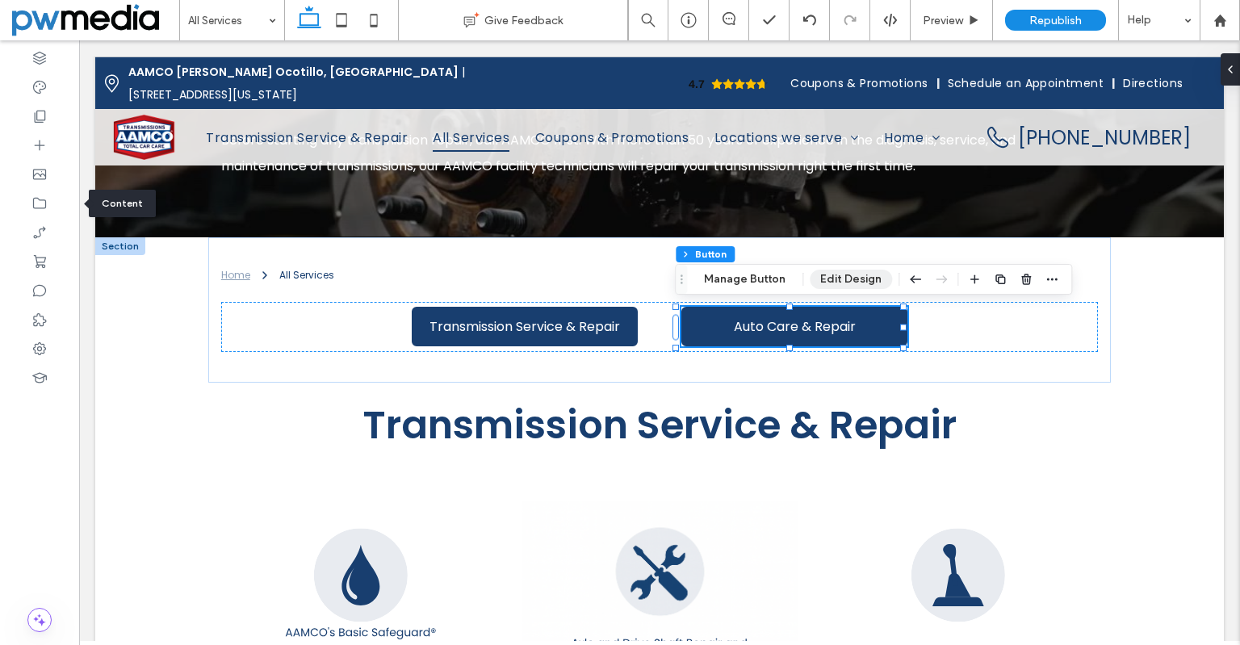
click at [823, 283] on button "Edit Design" at bounding box center [851, 279] width 82 height 19
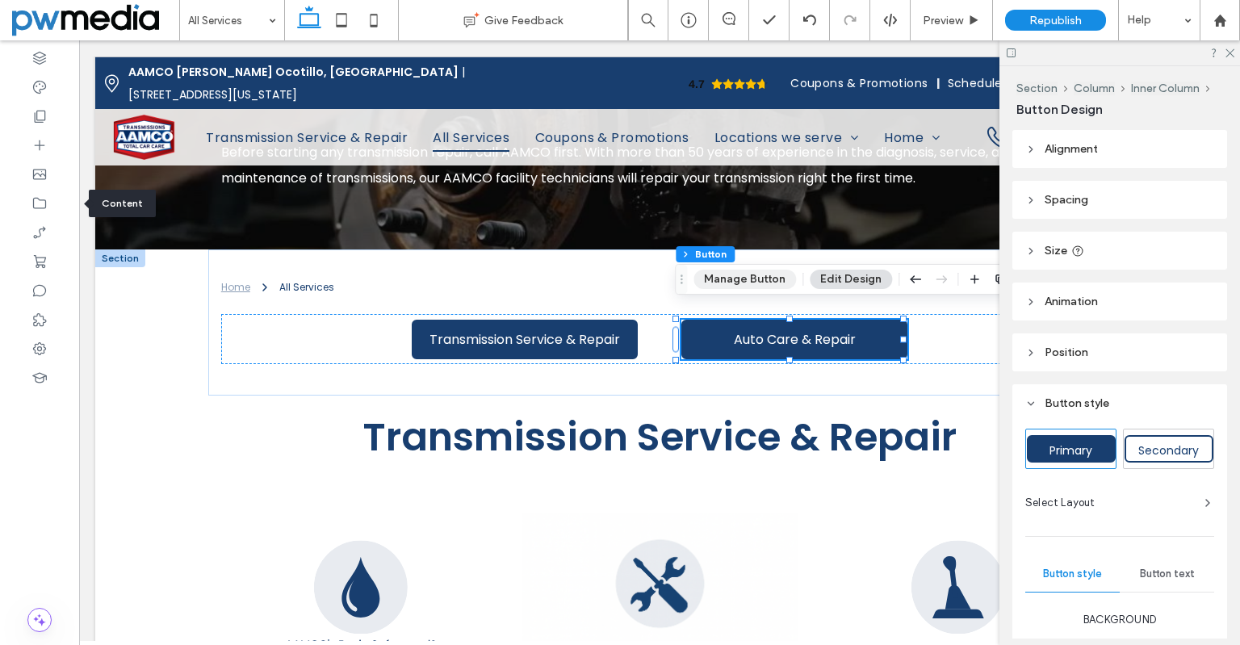
click at [762, 286] on button "Manage Button" at bounding box center [745, 279] width 103 height 19
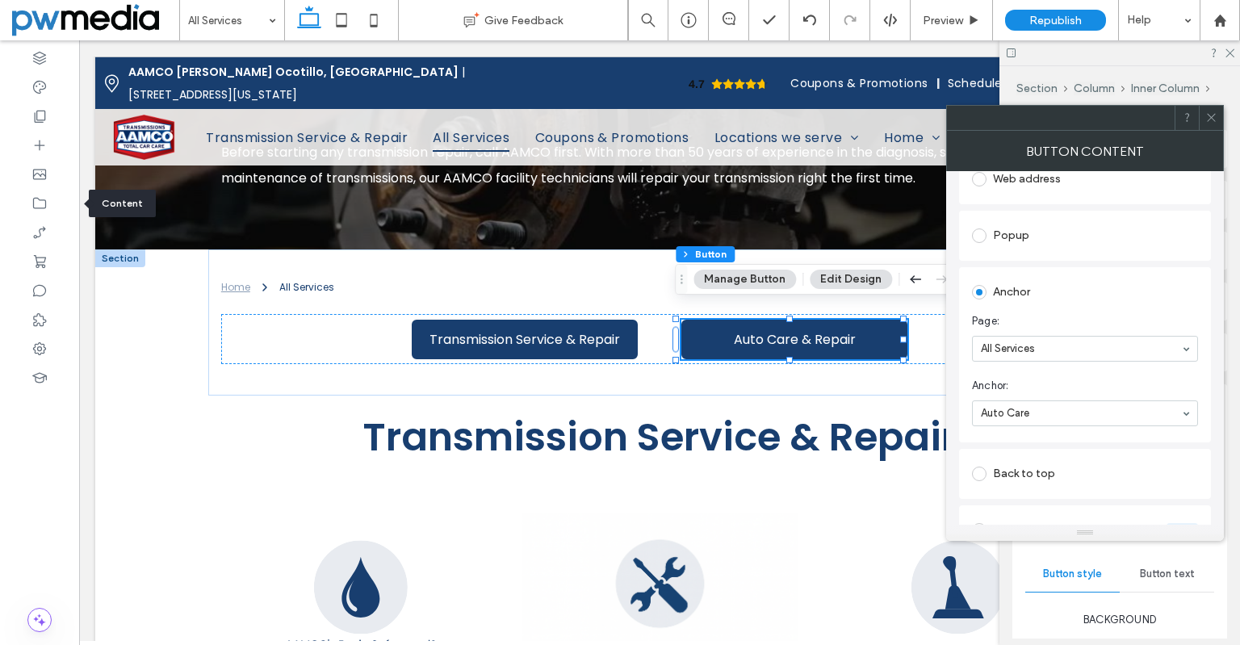
scroll to position [323, 0]
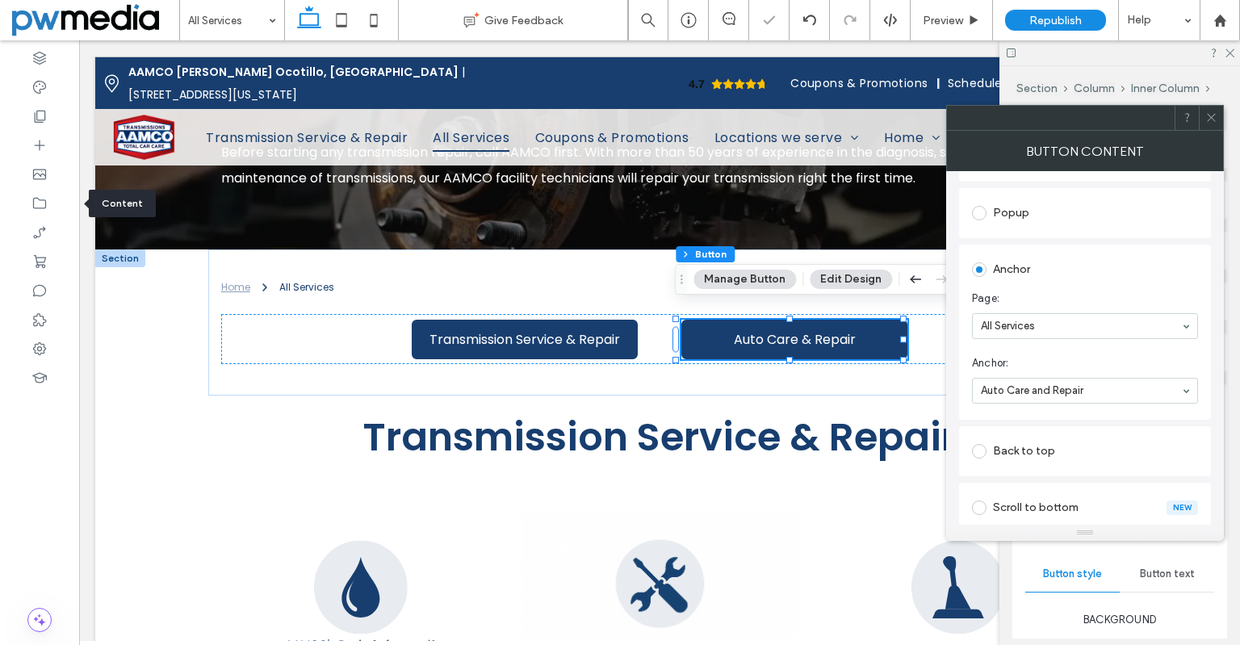
click at [1217, 121] on icon at bounding box center [1212, 117] width 12 height 12
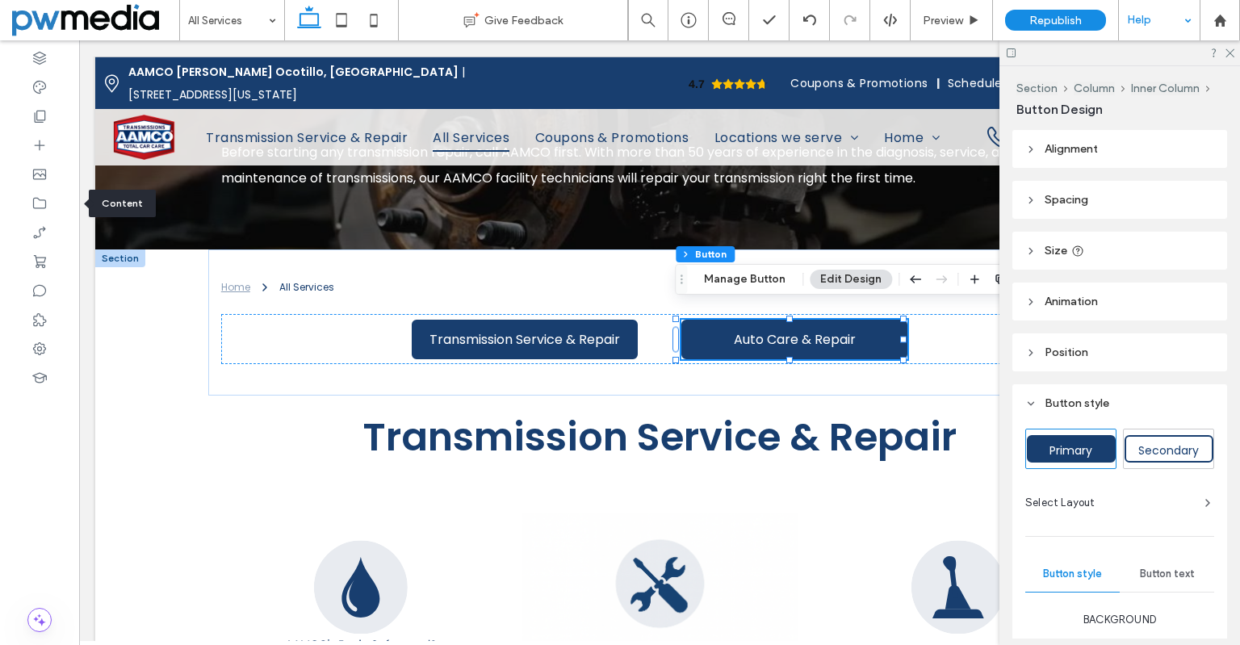
click at [1232, 52] on use at bounding box center [1230, 53] width 9 height 9
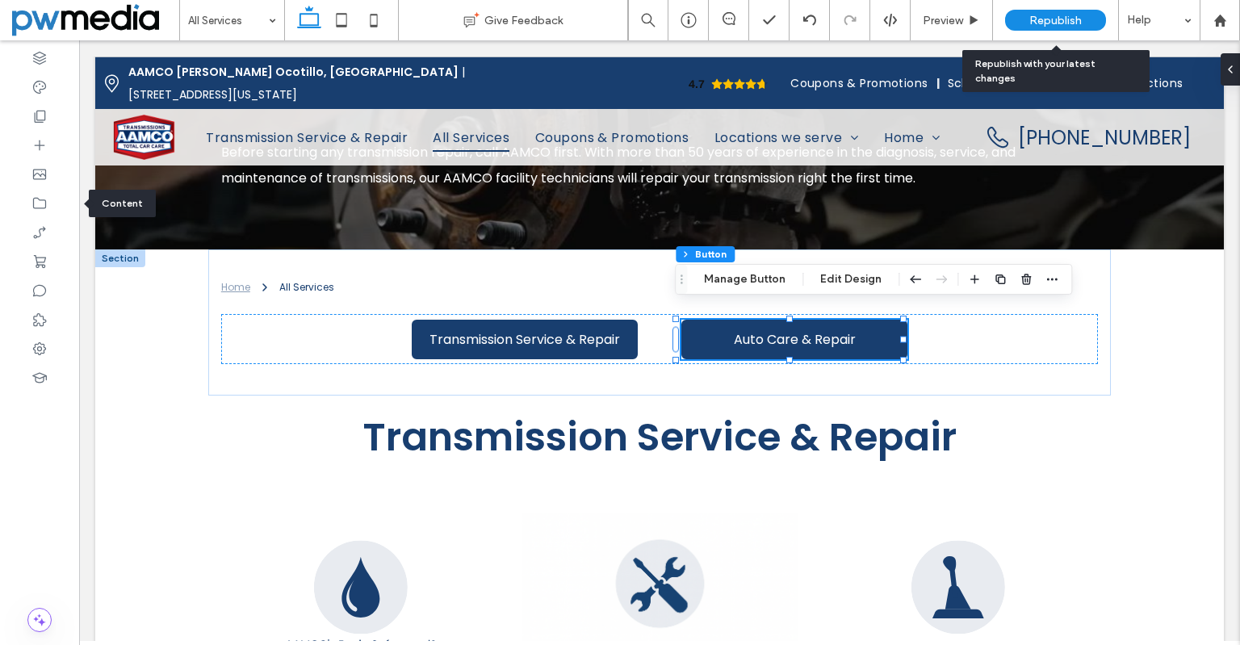
click at [1056, 17] on span "Republish" at bounding box center [1056, 21] width 52 height 14
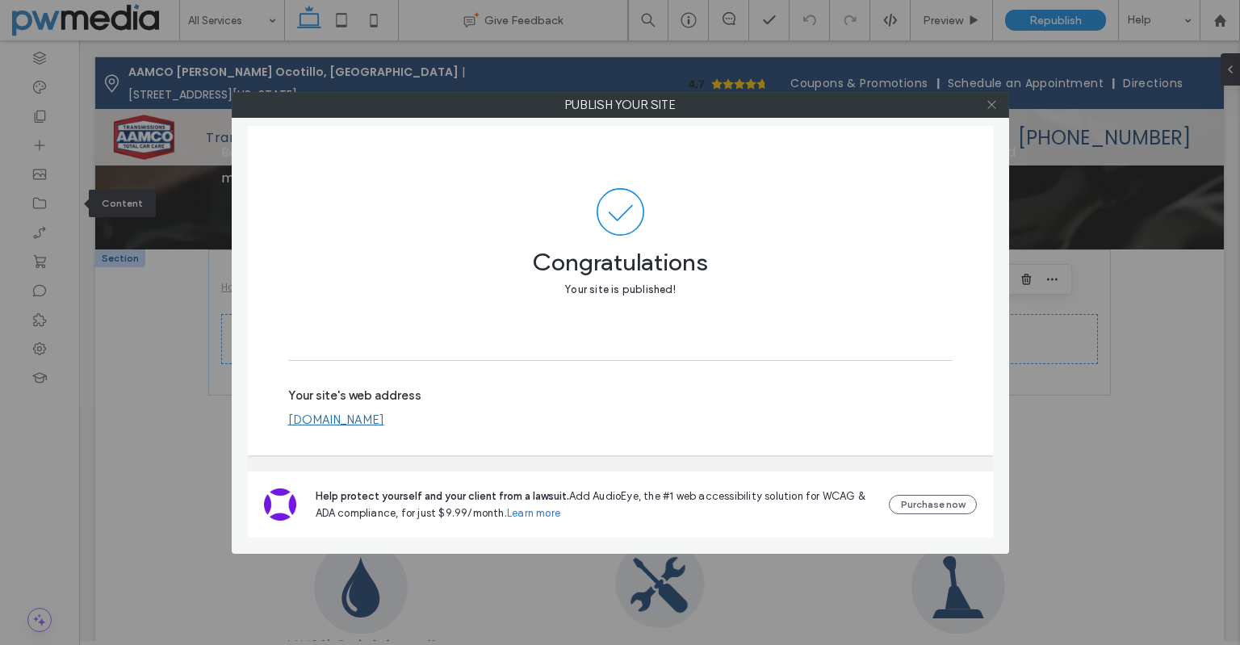
click at [995, 103] on icon at bounding box center [992, 105] width 12 height 12
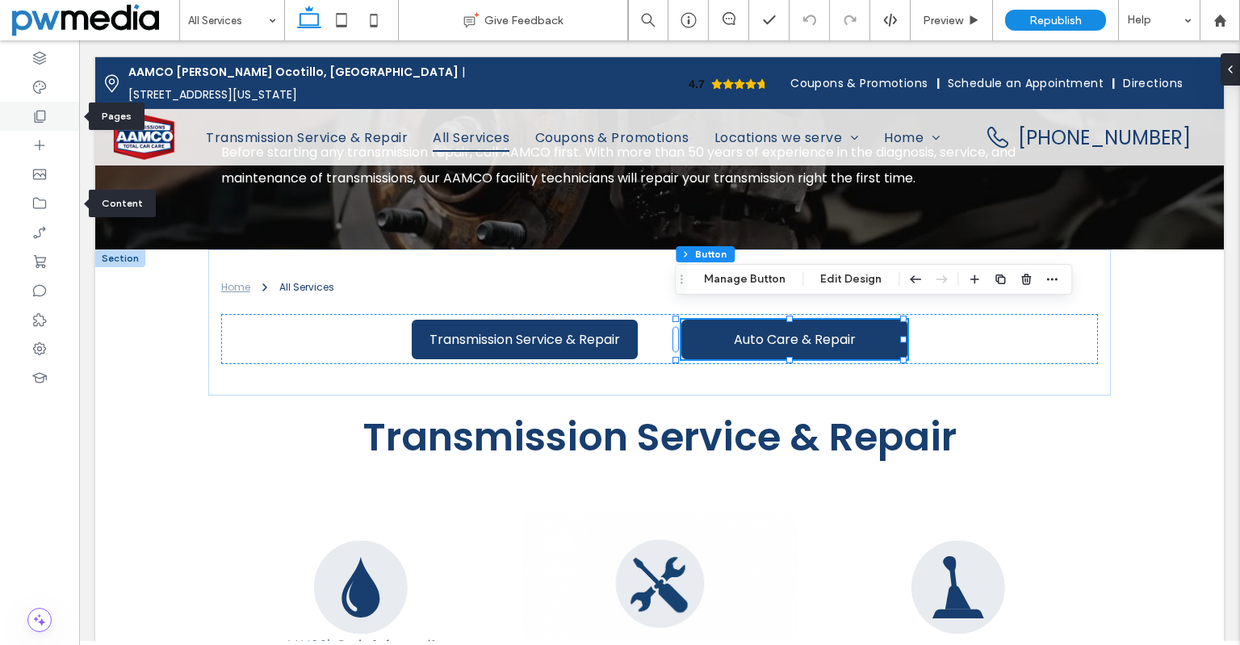
click at [41, 122] on use at bounding box center [40, 117] width 11 height 12
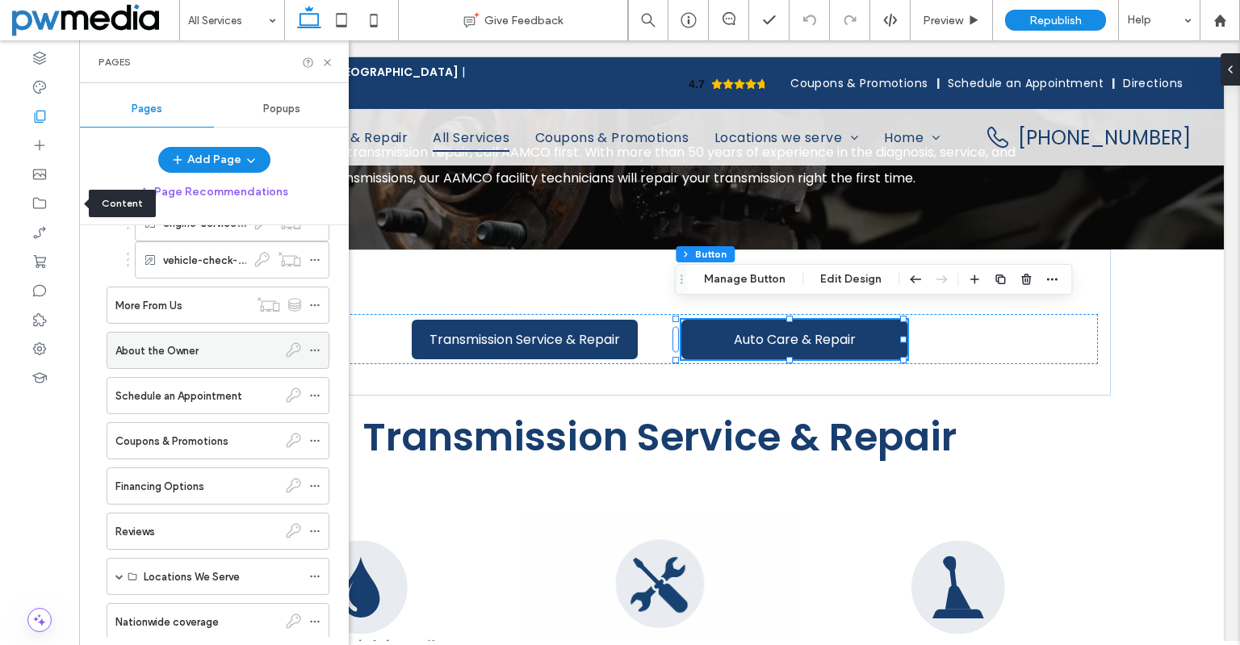
scroll to position [376, 0]
